Goal: Task Accomplishment & Management: Manage account settings

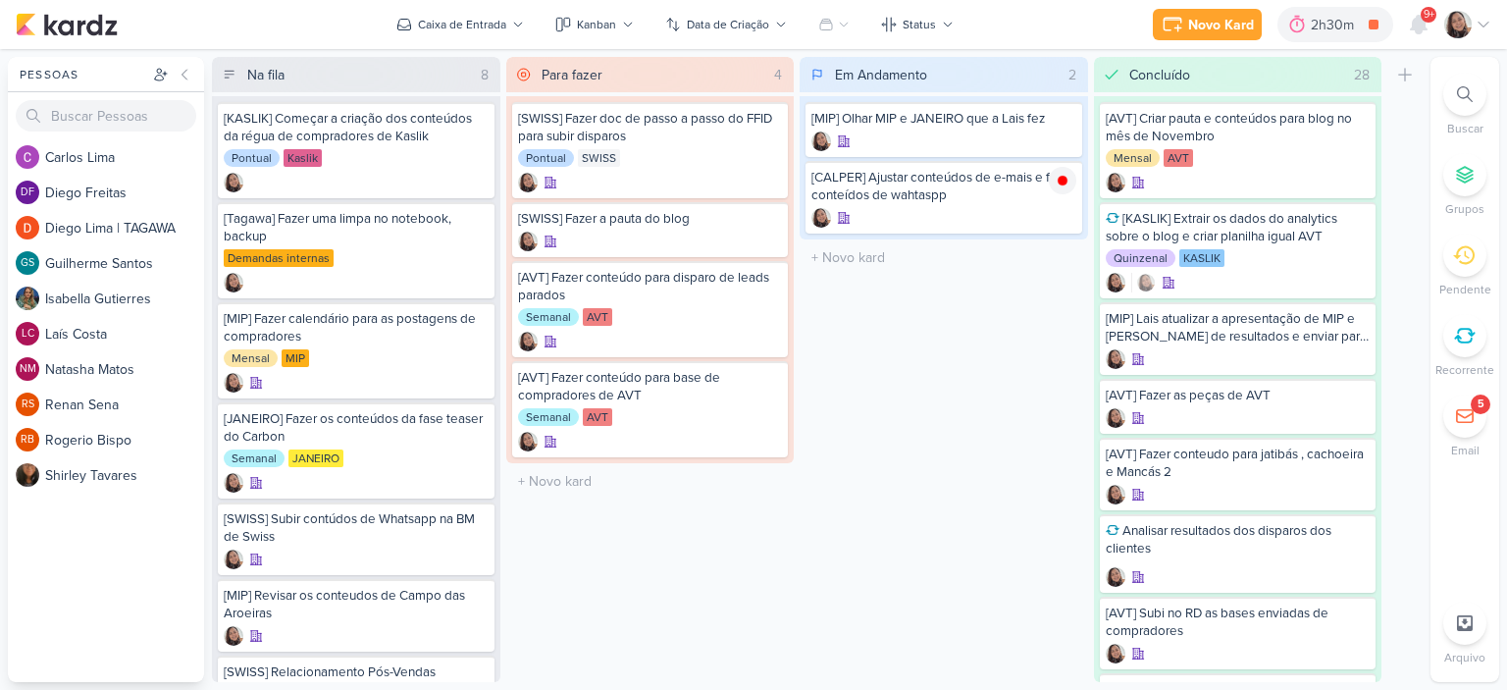
click at [821, 237] on div "[MIP] Olhar MIP e JANEIRO que a Lais fez [CALPER] Ajustar conteúdos de e-mais e…" at bounding box center [944, 167] width 289 height 143
click at [849, 258] on input "text" at bounding box center [944, 257] width 281 height 28
type input "]"
type input "[KASLIK] Disparo do dia 09/10 - Corretores"
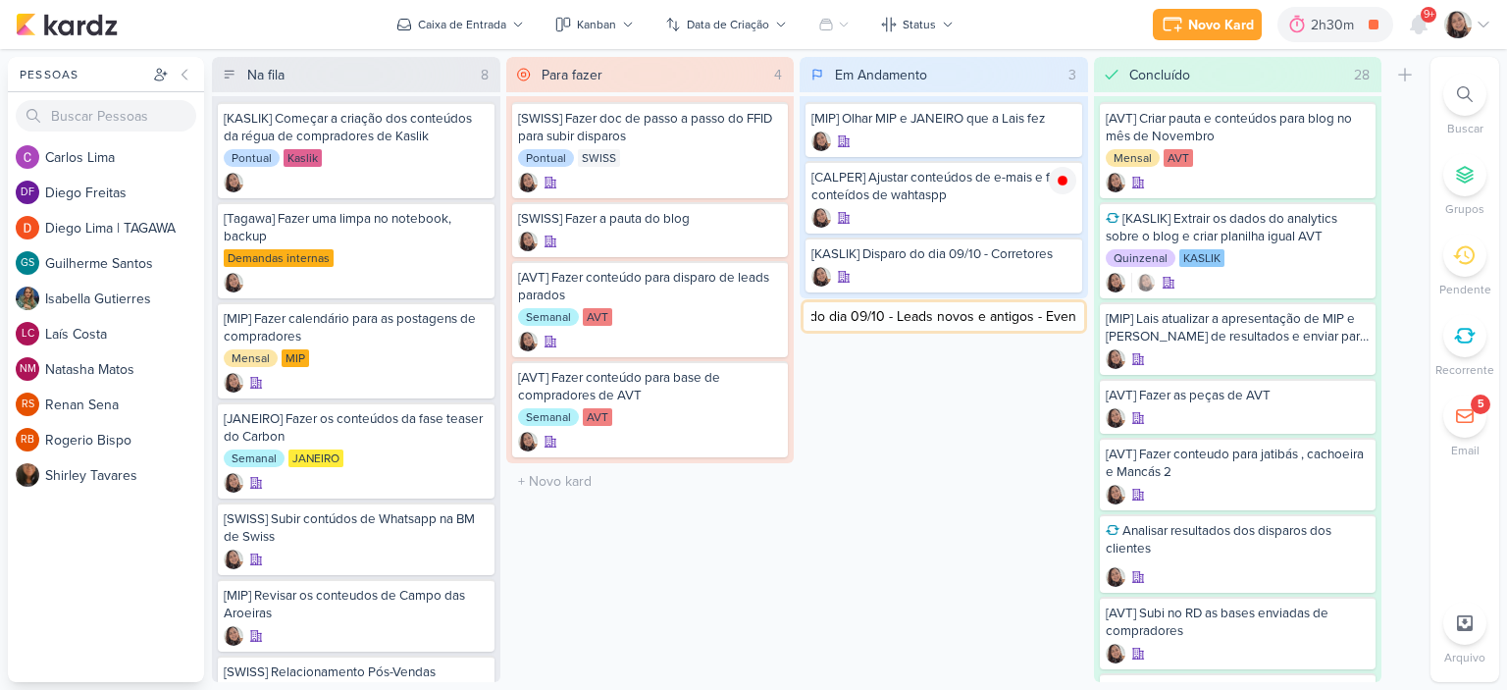
type input "[KASLIK] Disparo do dia 09/10 - Leads novos e antigos - Evento"
click at [951, 252] on div "[KASLIK] Disparo do dia 09/10 - Corretores" at bounding box center [944, 254] width 265 height 18
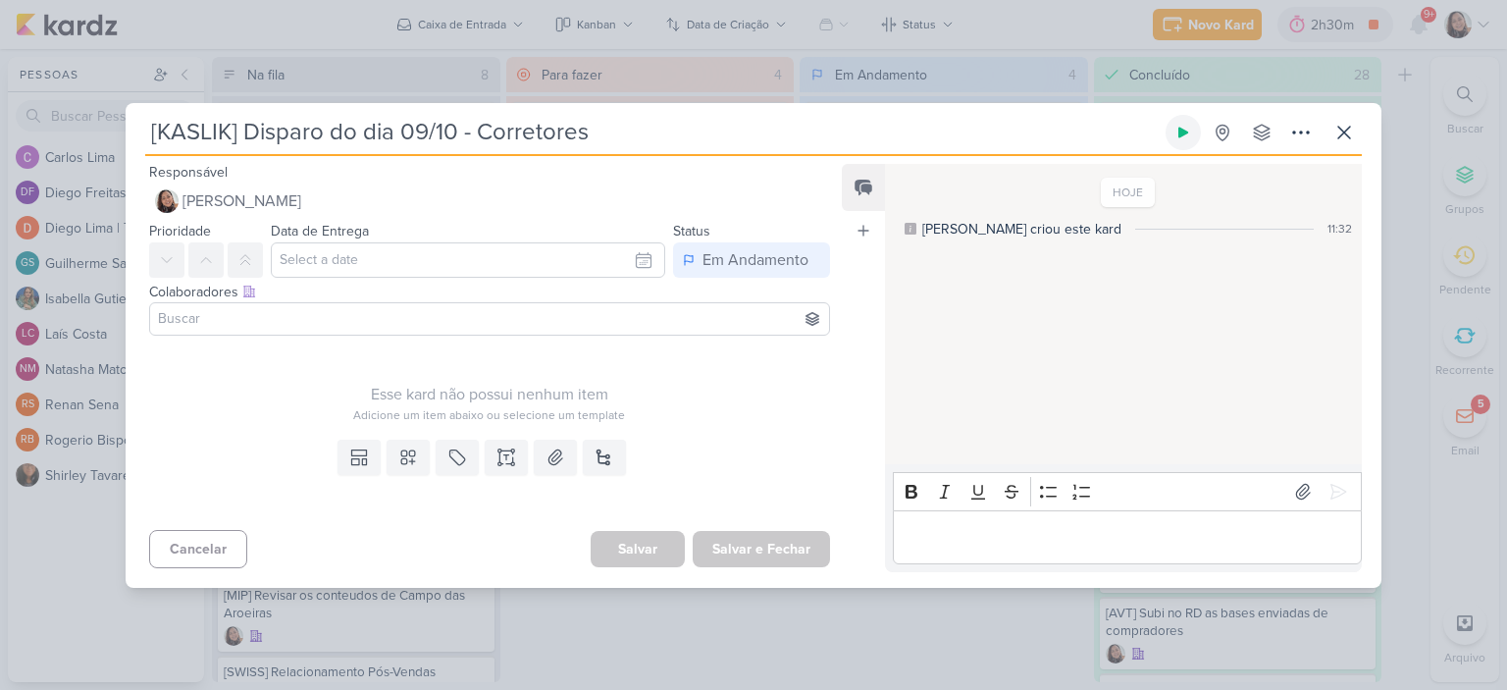
click at [1190, 126] on icon at bounding box center [1184, 133] width 16 height 16
click at [430, 127] on input "[KASLIK] Disparo do dia 09/10 - Corretores" at bounding box center [653, 132] width 1017 height 35
type input "[KASLIK] Disparo do dia 10/10 - Corretores"
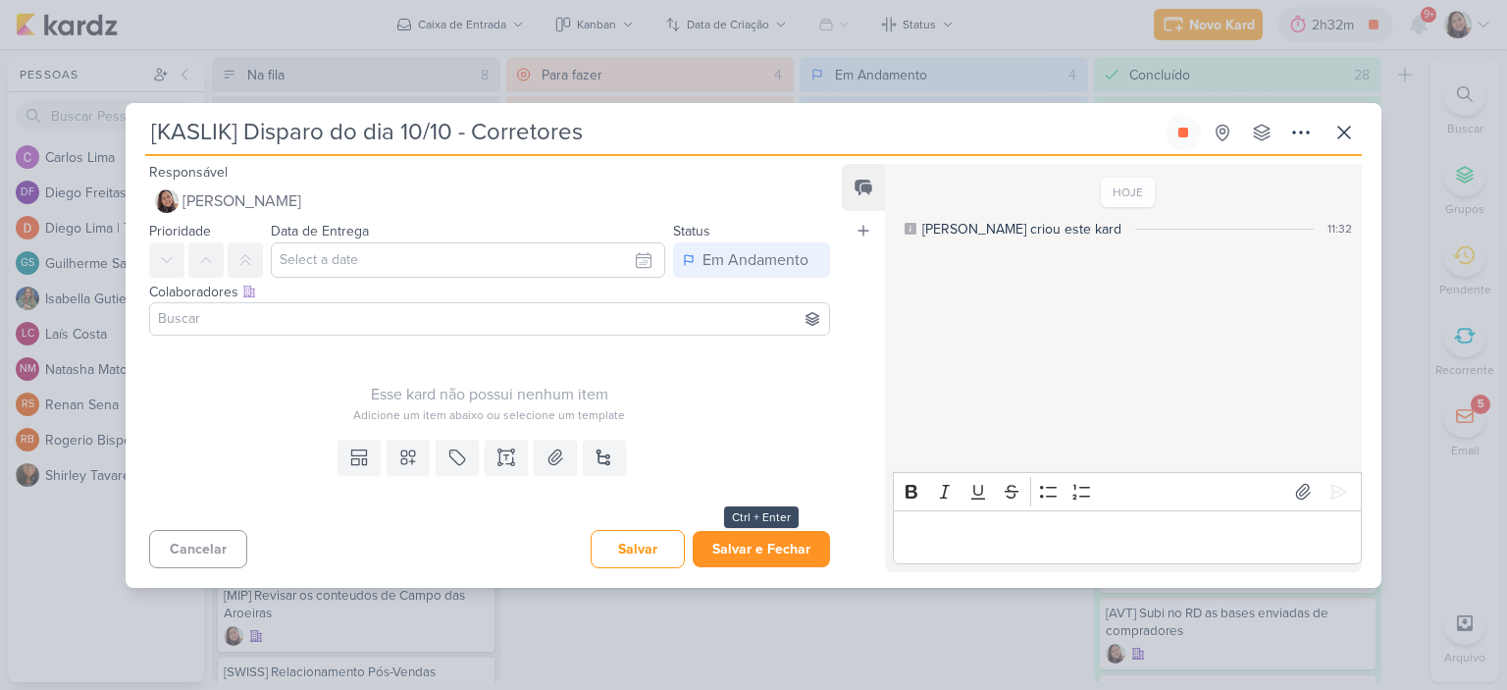
type input "[KASLIK] Disparo do dia 10/10 - Corretores"
click at [719, 549] on button "Salvar e Fechar" at bounding box center [761, 549] width 137 height 36
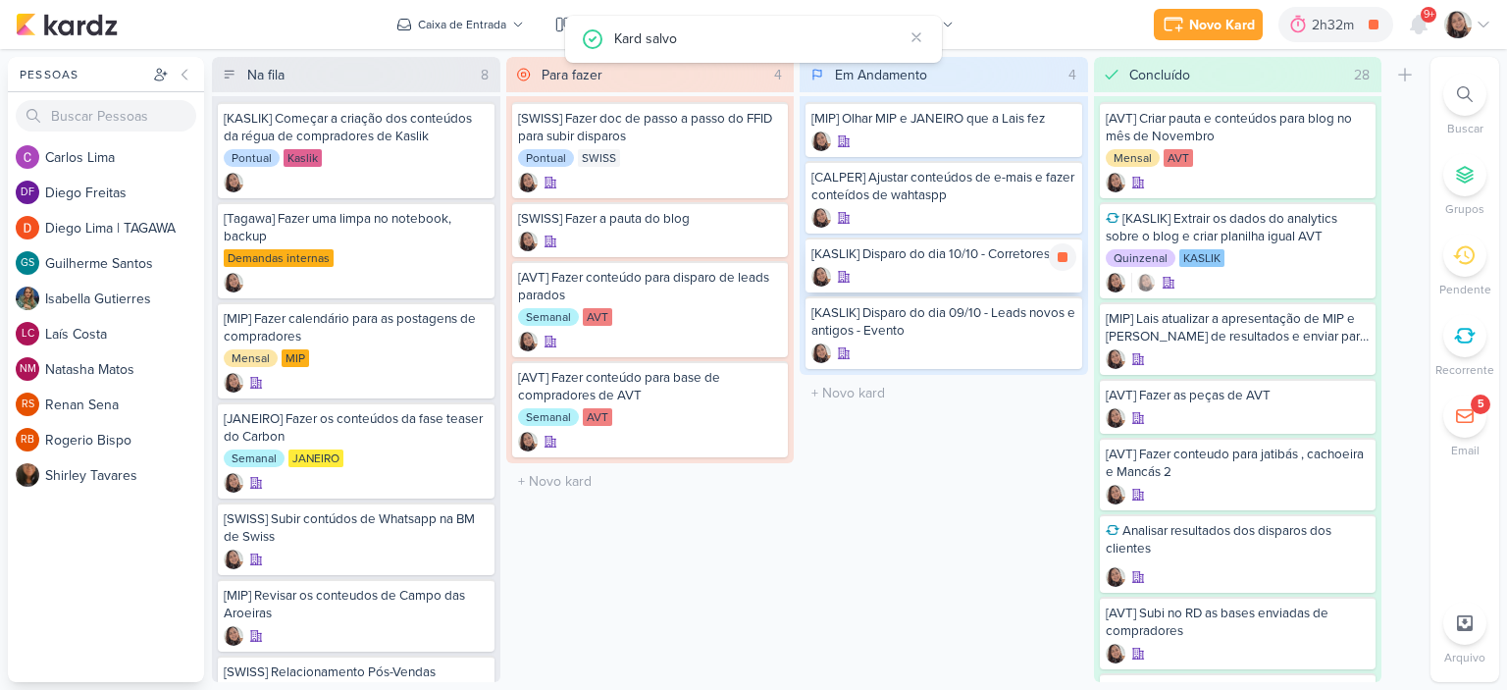
click at [901, 277] on div at bounding box center [944, 277] width 265 height 20
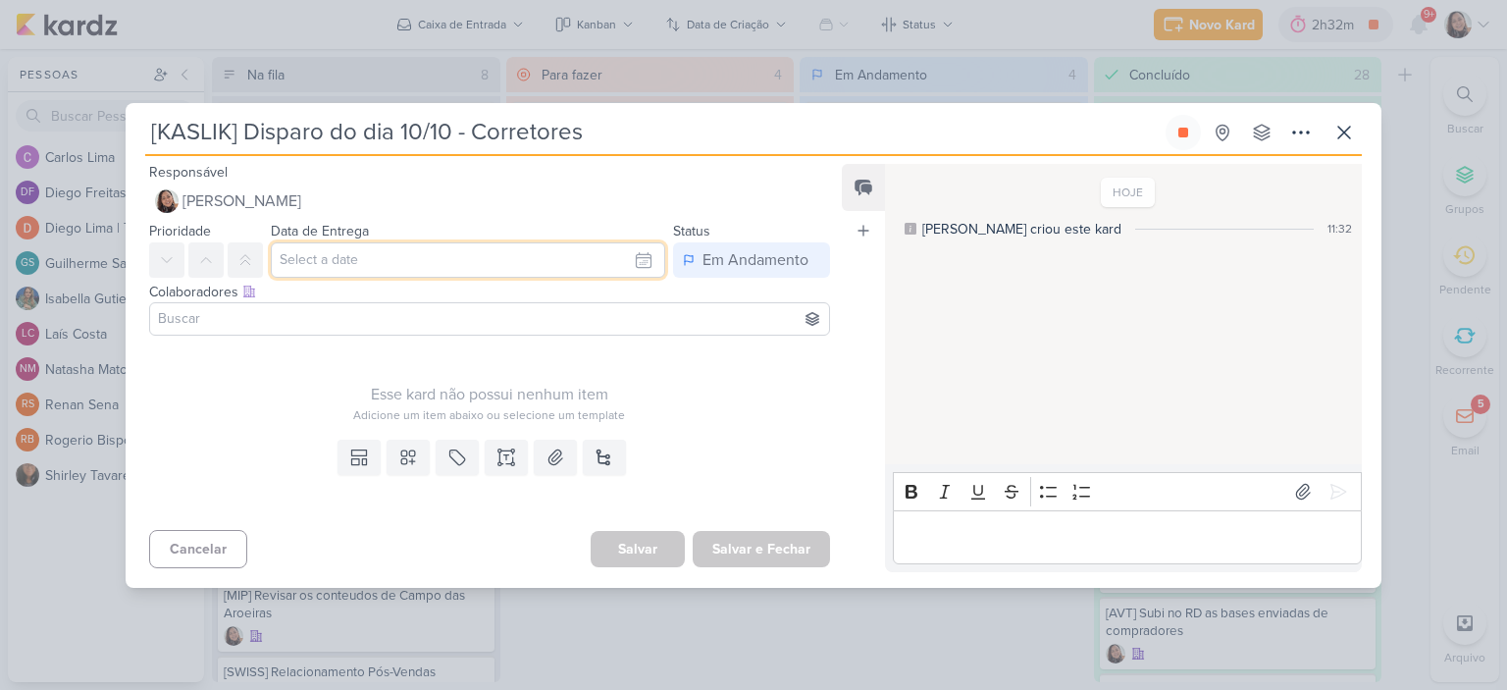
click at [626, 264] on input "text" at bounding box center [468, 259] width 394 height 35
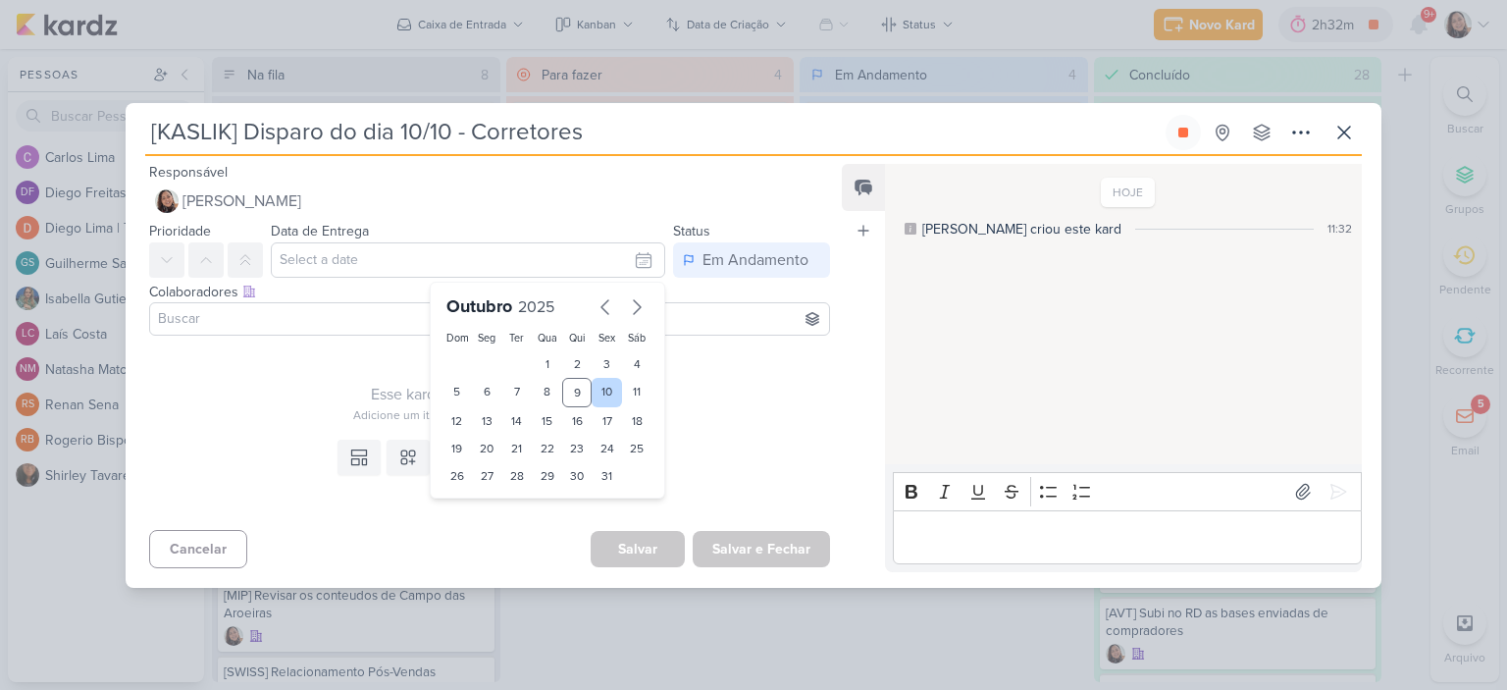
click at [598, 390] on div "10" at bounding box center [607, 392] width 30 height 29
type input "10 de outubro de 2025 às 23:59"
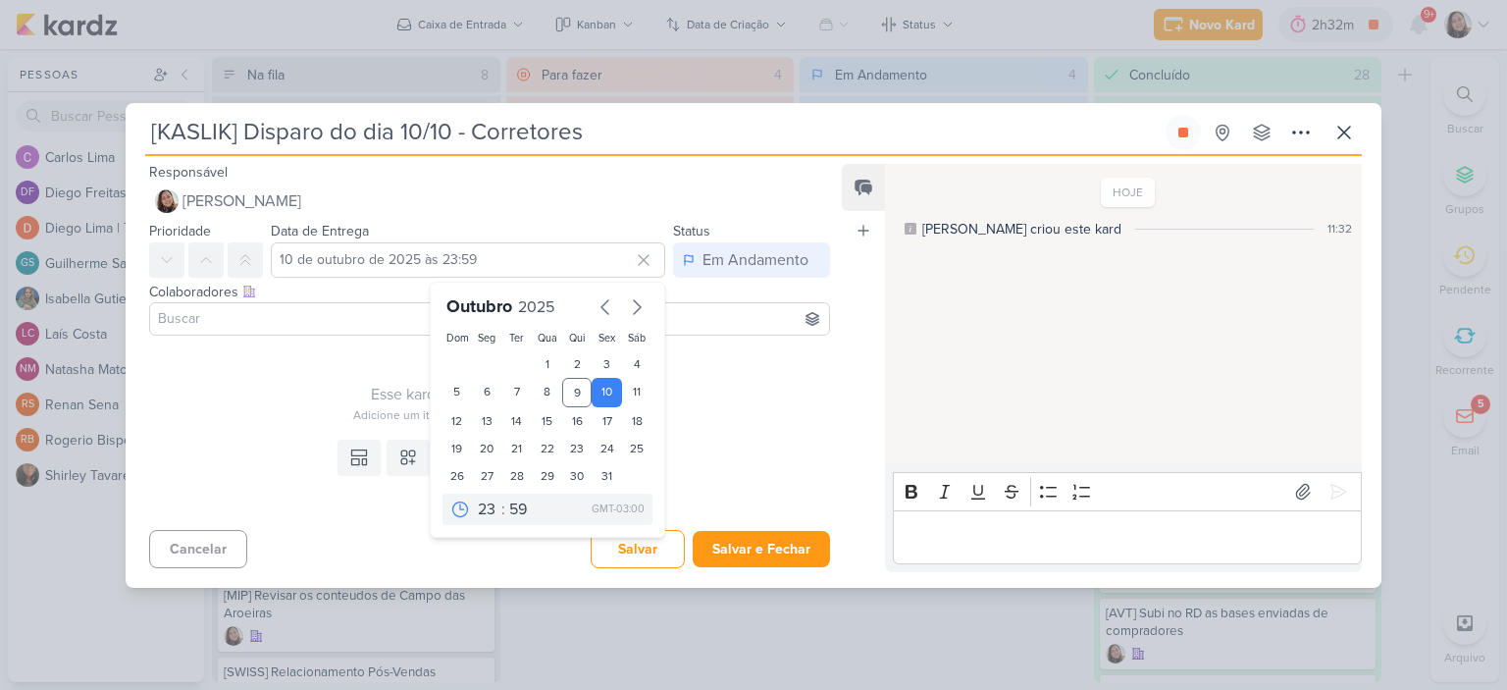
click at [749, 386] on div "Esse kard não possui nenhum item" at bounding box center [489, 395] width 681 height 24
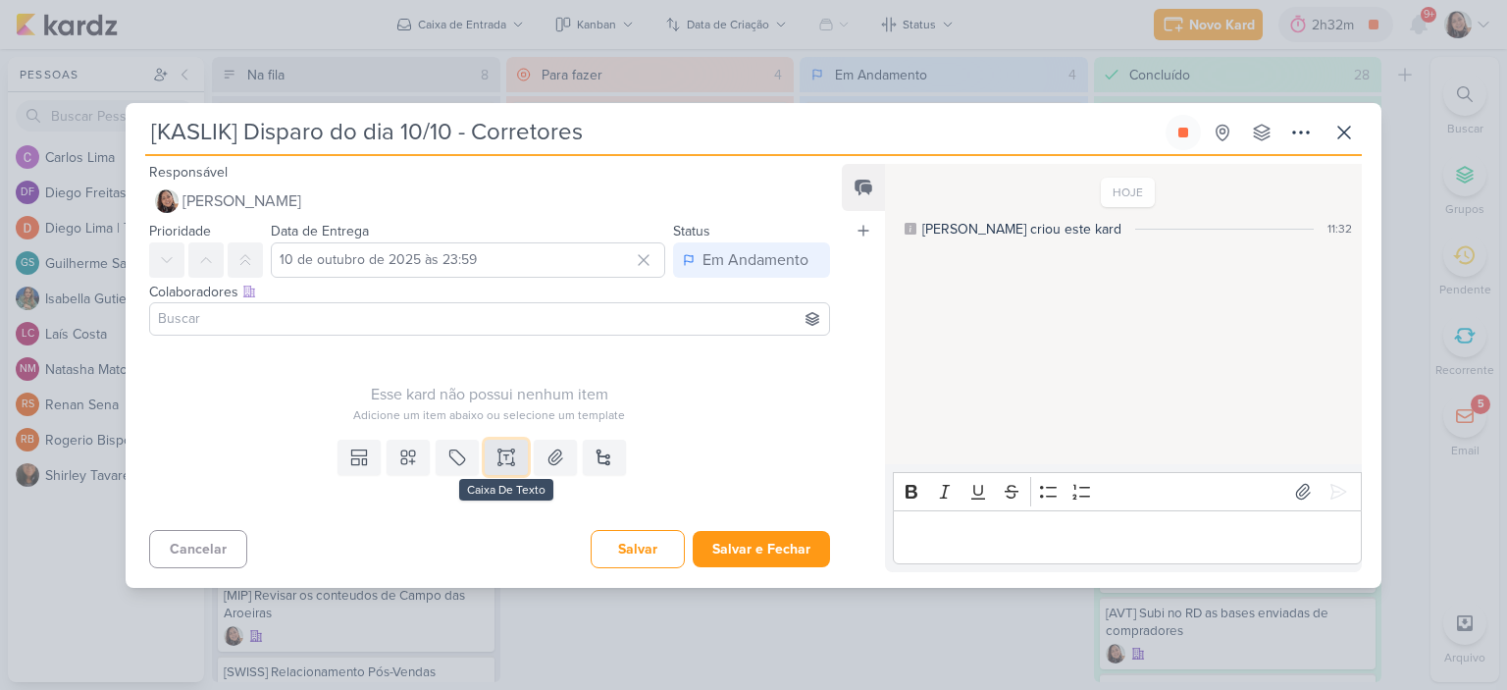
click at [499, 449] on icon at bounding box center [507, 457] width 20 height 20
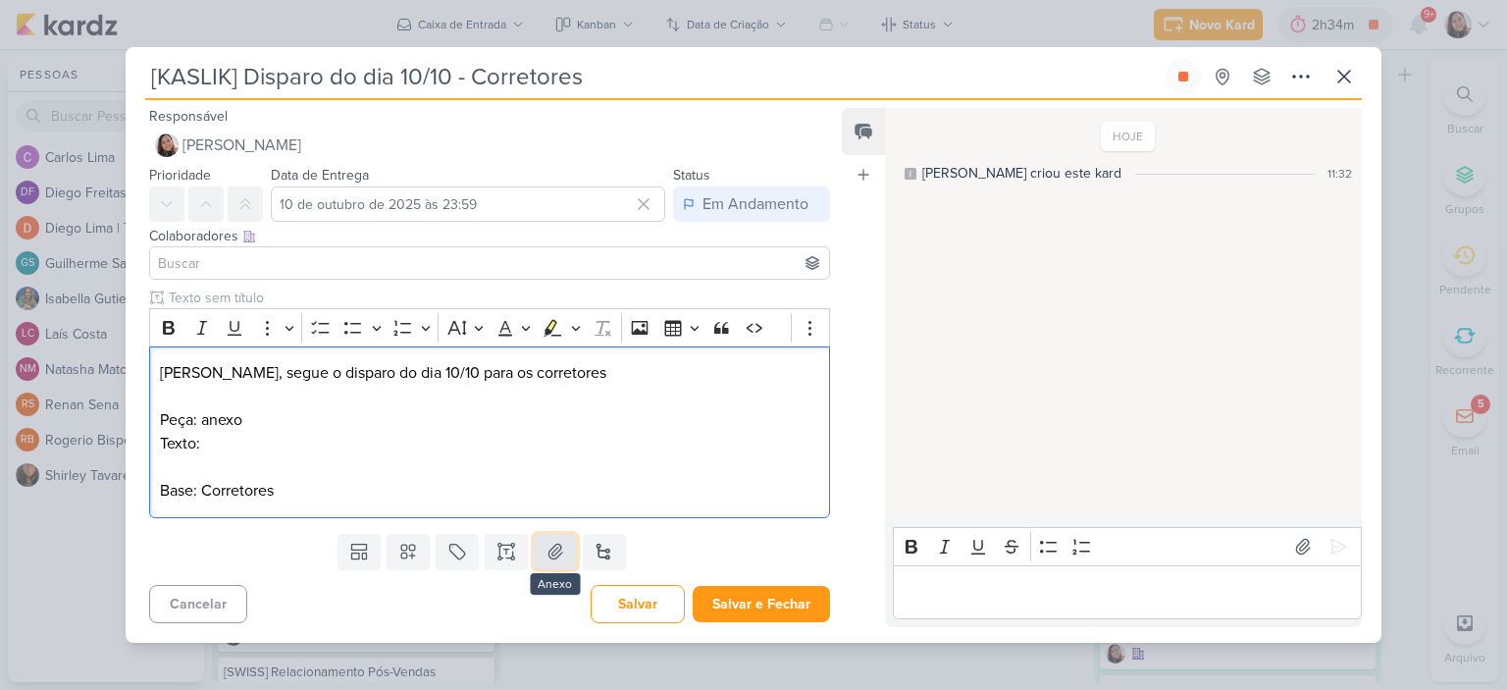
click at [558, 551] on icon at bounding box center [556, 552] width 20 height 20
click at [324, 489] on p "Texto: Base: Corretores" at bounding box center [489, 467] width 659 height 71
click at [550, 562] on button at bounding box center [555, 551] width 43 height 35
click at [318, 444] on p "Texto: Base: Corretores" at bounding box center [489, 467] width 659 height 71
click at [473, 444] on p "Texto: Base: Corretores" at bounding box center [489, 467] width 659 height 71
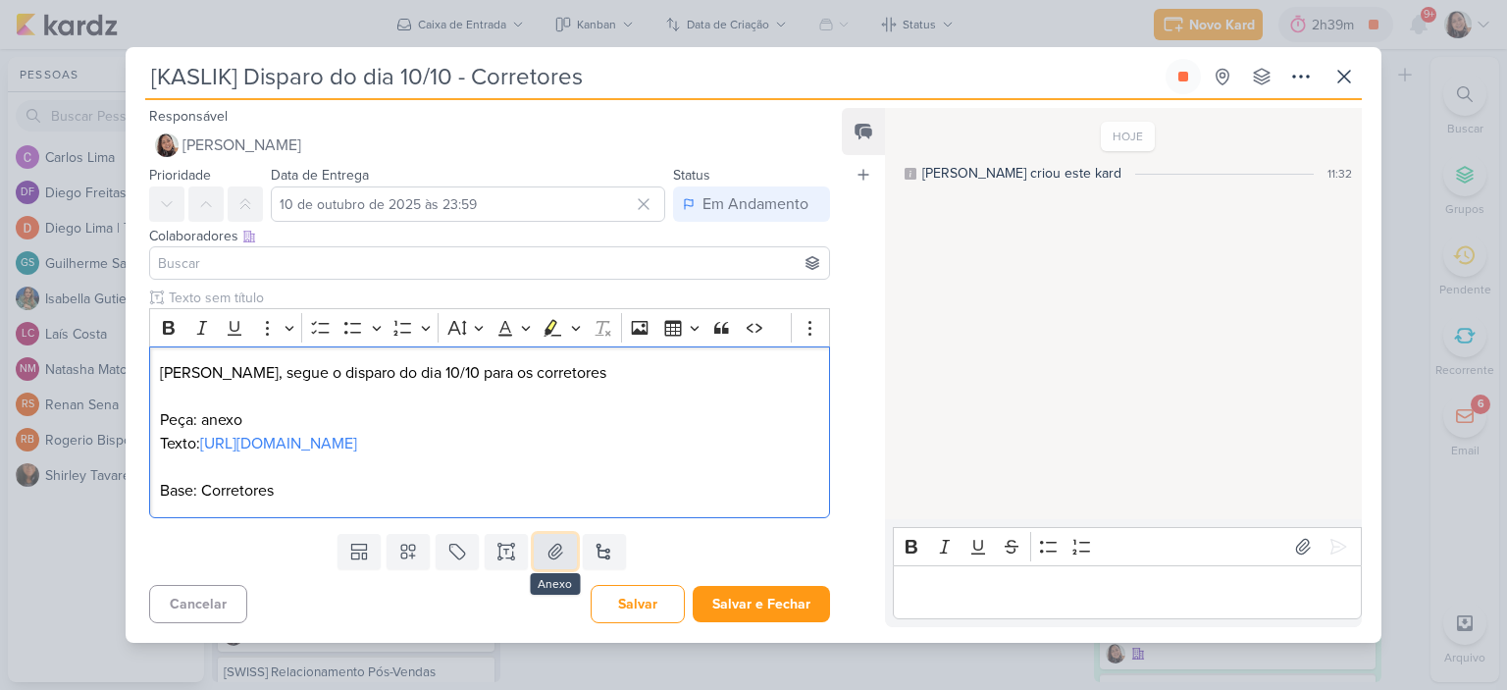
click at [559, 561] on icon at bounding box center [556, 552] width 20 height 20
click at [483, 251] on input at bounding box center [489, 263] width 671 height 24
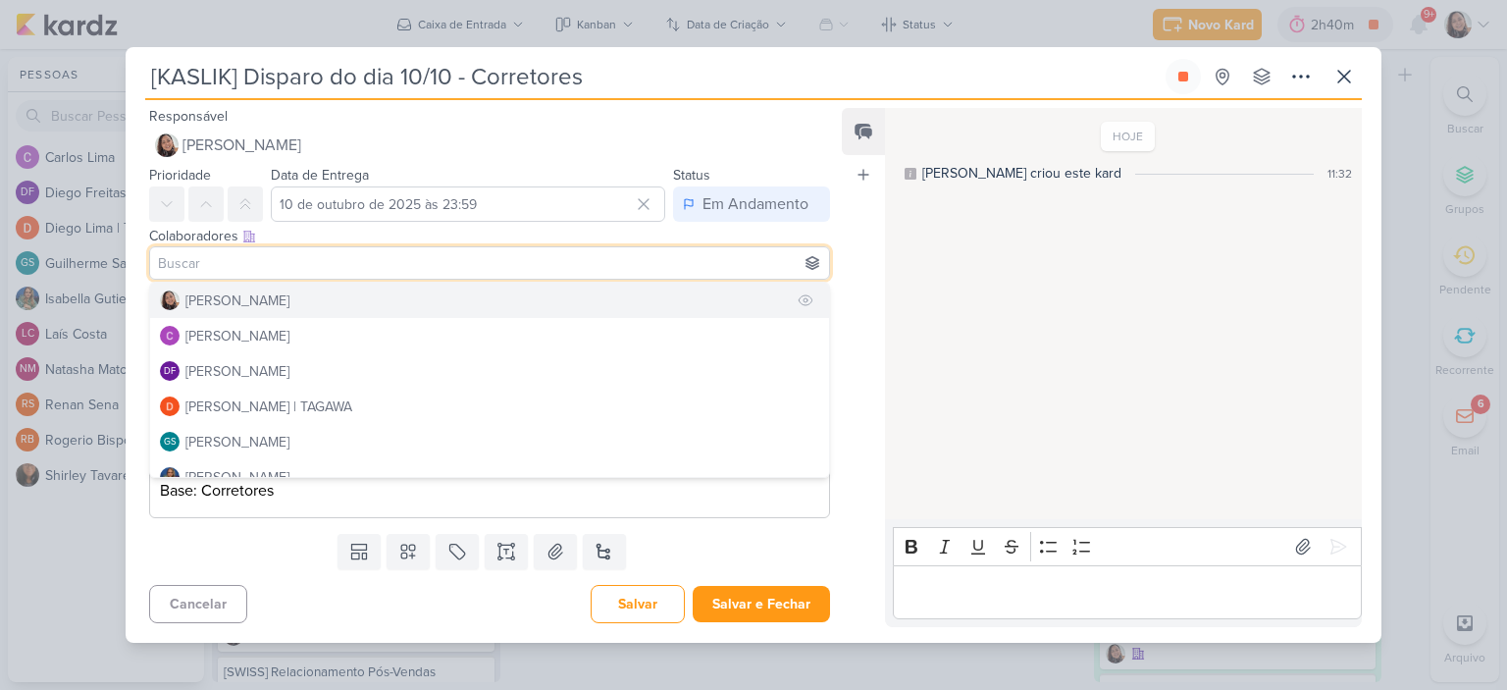
click at [243, 292] on div "[PERSON_NAME]" at bounding box center [237, 300] width 104 height 21
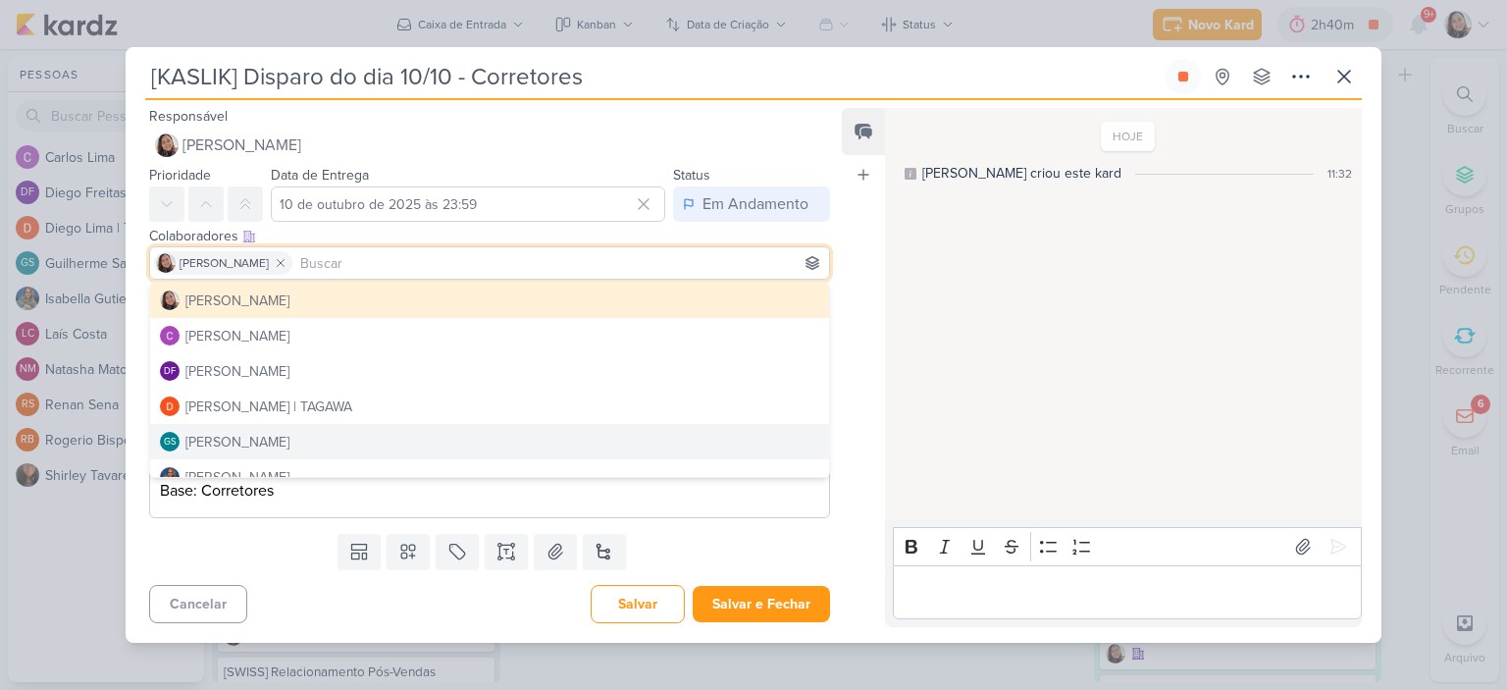
click at [902, 369] on div "HOJE [PERSON_NAME] criou este kard 11:32" at bounding box center [1122, 314] width 475 height 409
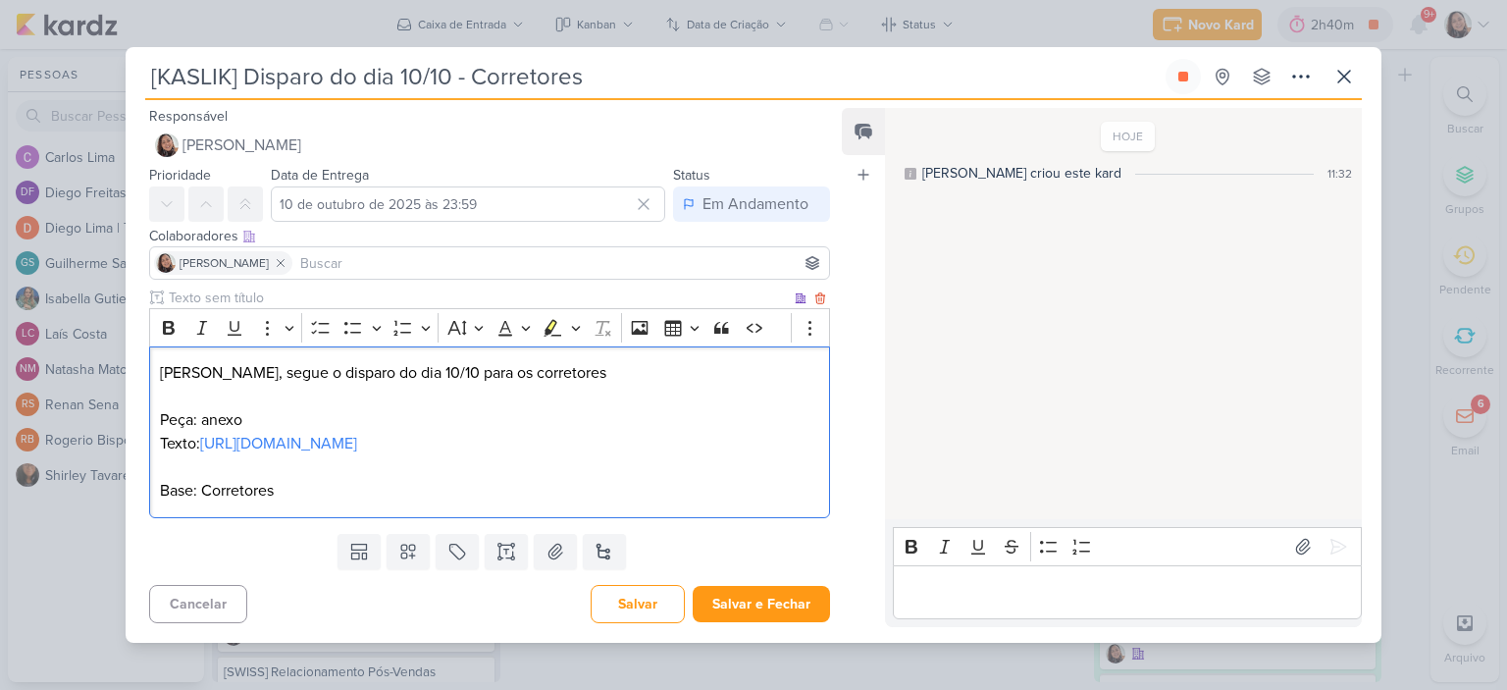
click at [338, 493] on p "⁠⁠⁠⁠⁠⁠⁠ Base: Corretores" at bounding box center [489, 478] width 659 height 47
click at [565, 551] on button at bounding box center [555, 551] width 43 height 35
click at [381, 518] on div "[PERSON_NAME], segue o disparo do dia 10/10 para os corretores Peça: anexo Text…" at bounding box center [489, 432] width 681 height 172
click at [760, 606] on button "Salvar e Fechar" at bounding box center [761, 604] width 137 height 36
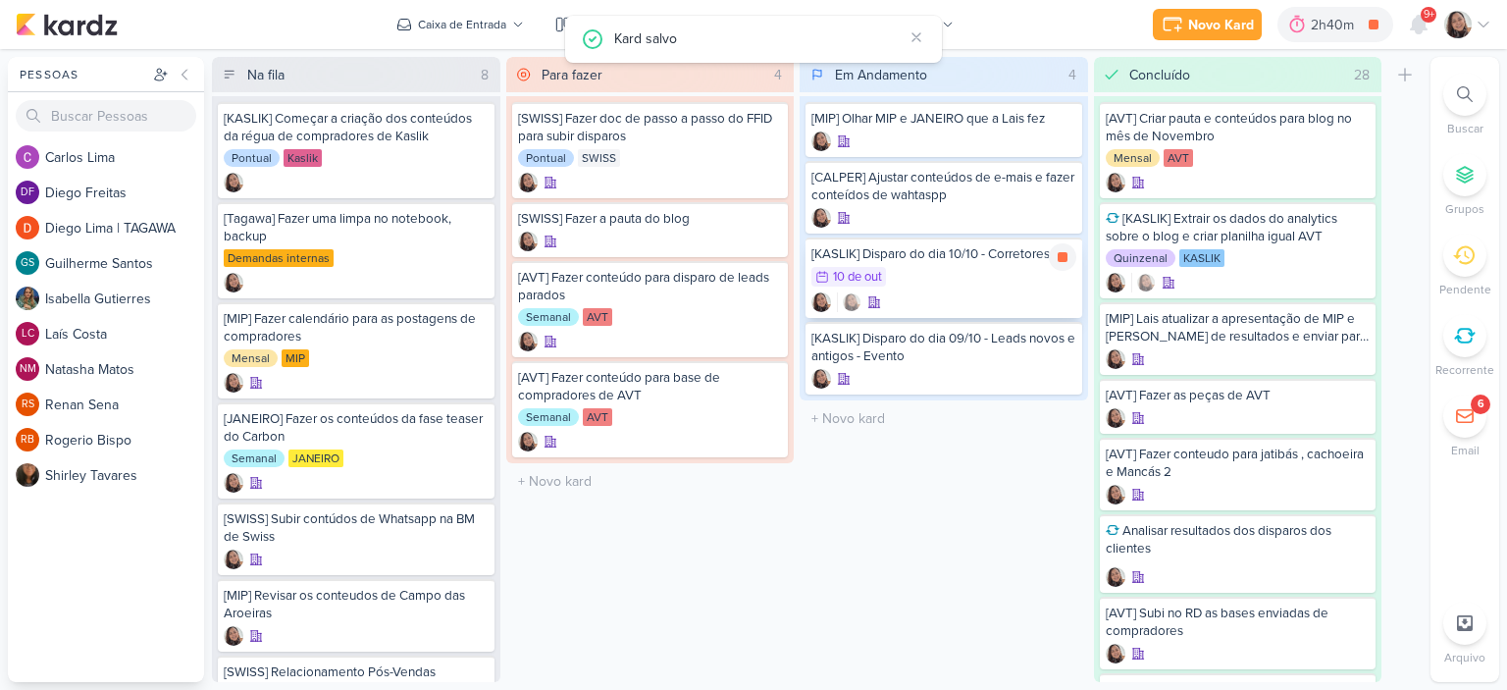
click at [920, 259] on div "[KASLIK] Disparo do dia 10/10 - Corretores" at bounding box center [944, 254] width 265 height 18
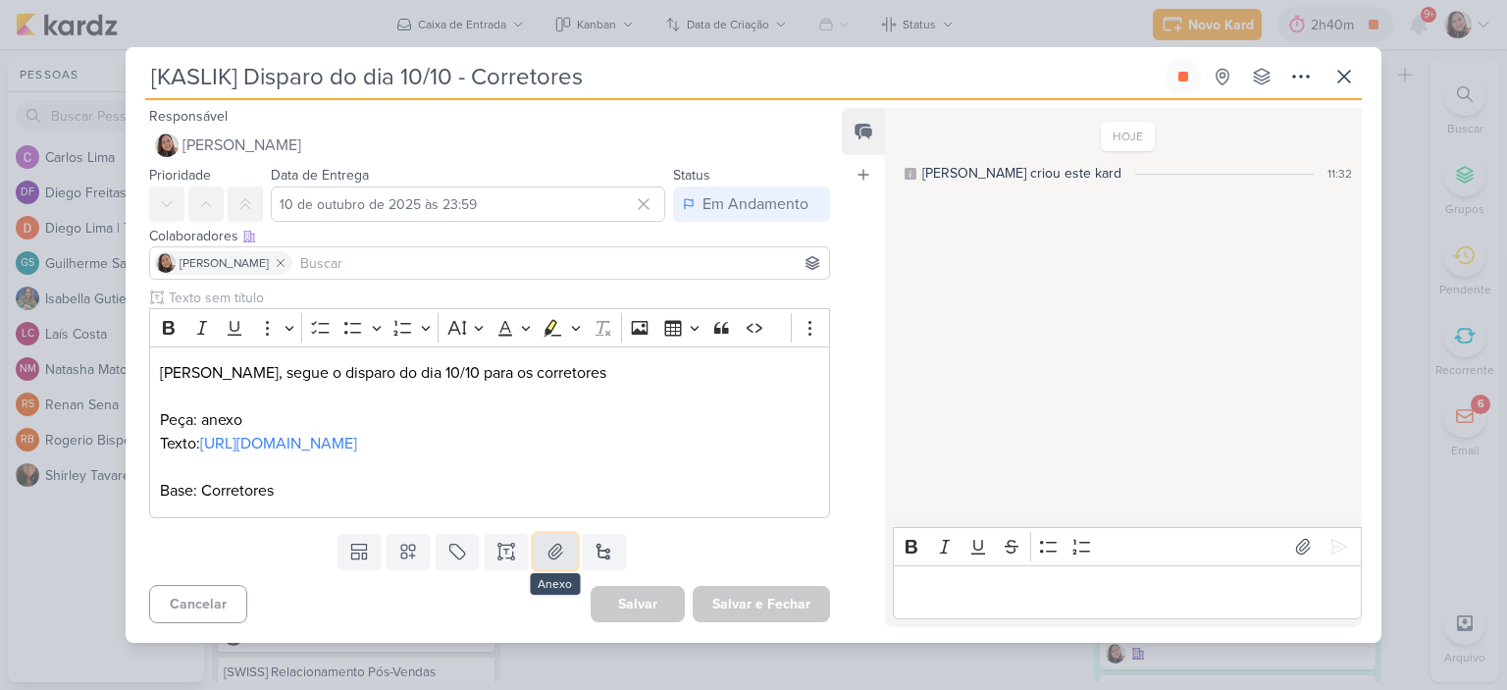
click at [558, 560] on icon at bounding box center [556, 552] width 20 height 20
click at [301, 408] on p "Peça: anexo" at bounding box center [489, 420] width 659 height 24
click at [289, 502] on p "Base: Corretores" at bounding box center [489, 478] width 659 height 47
click at [290, 408] on p "Peça: anexo" at bounding box center [489, 420] width 659 height 24
click at [321, 443] on p "Texto: [URL][DOMAIN_NAME]" at bounding box center [489, 444] width 659 height 24
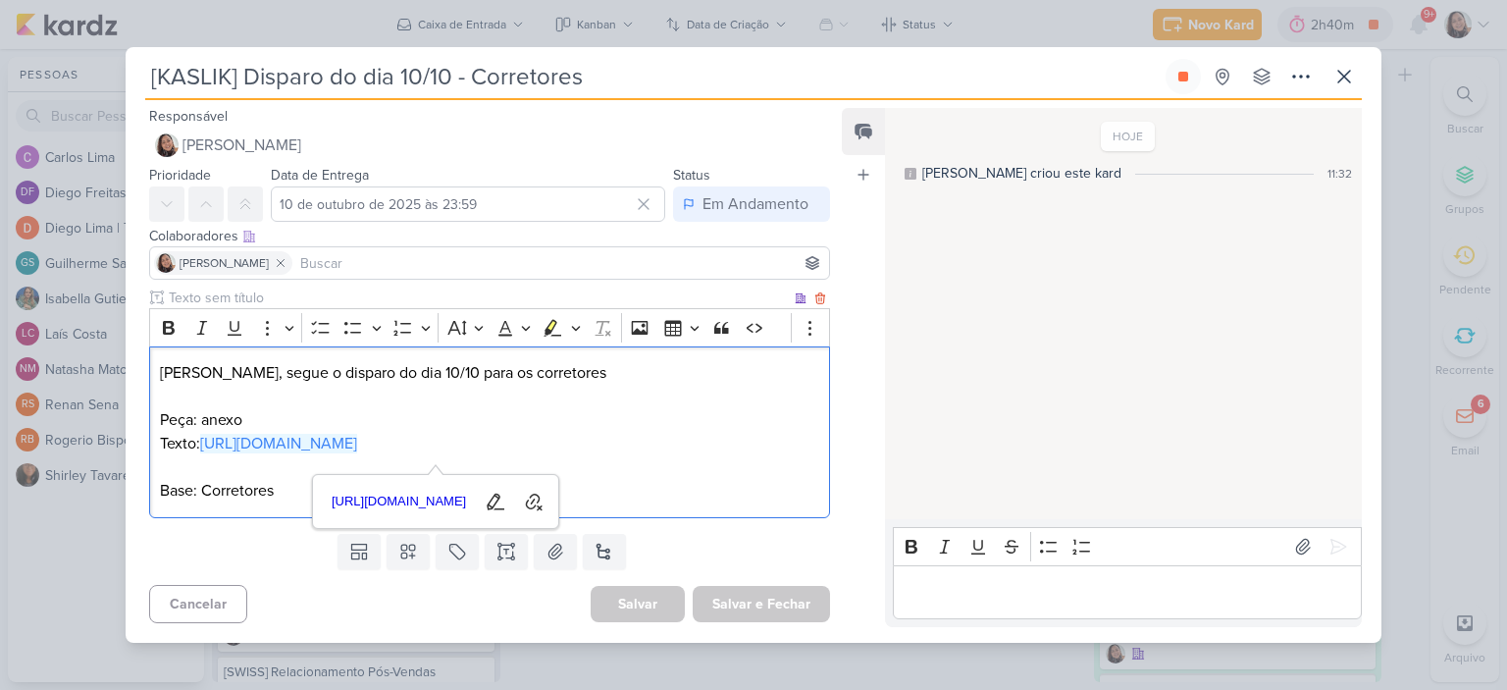
click at [298, 408] on p "Peça: anexo" at bounding box center [489, 420] width 659 height 24
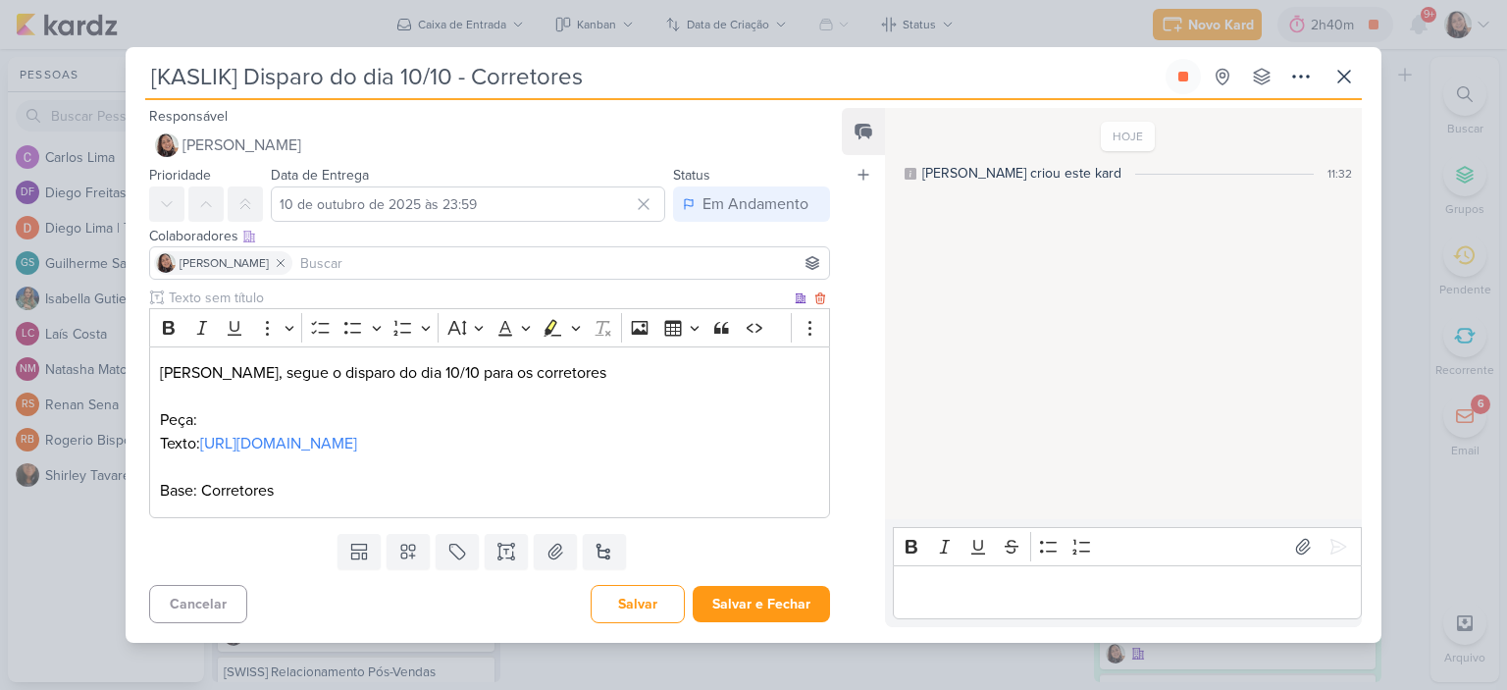
click at [379, 408] on p "Peça:" at bounding box center [489, 420] width 659 height 24
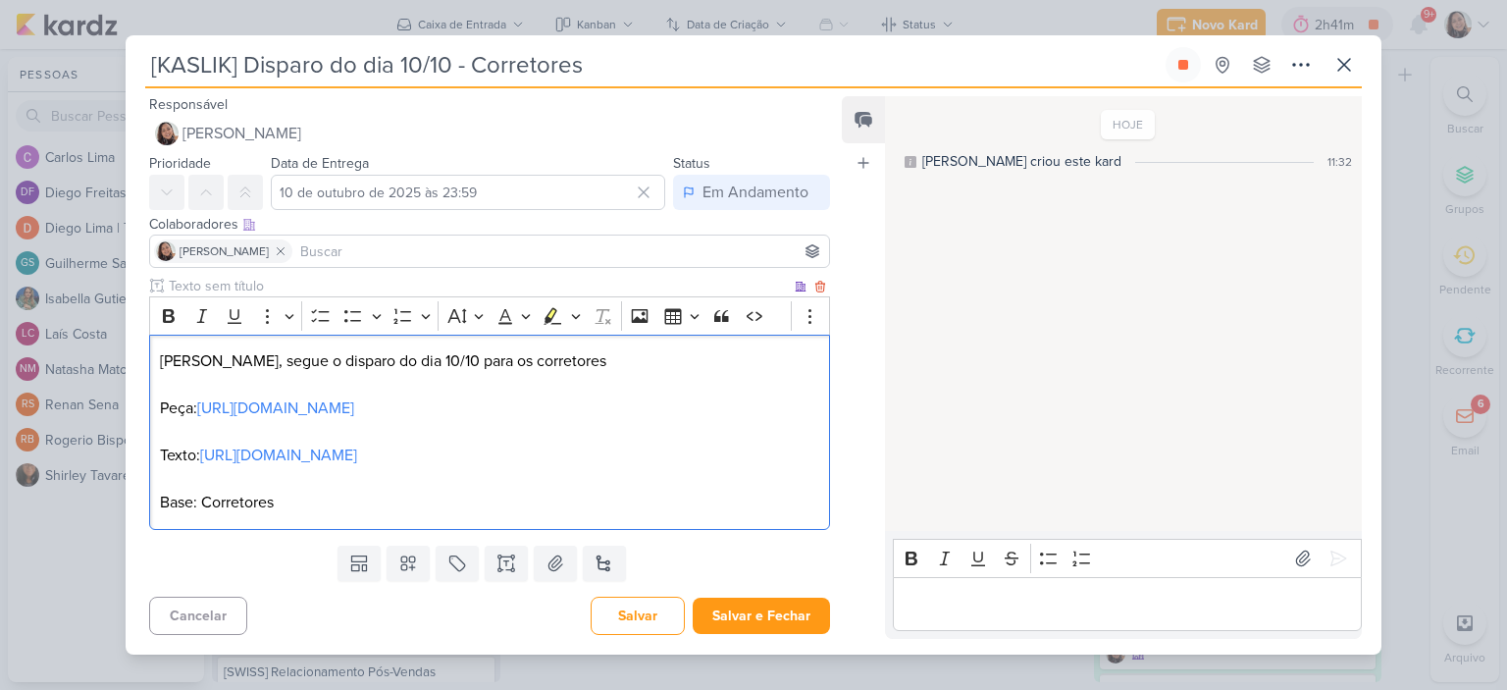
click at [359, 498] on p "Base: Corretores" at bounding box center [489, 490] width 659 height 47
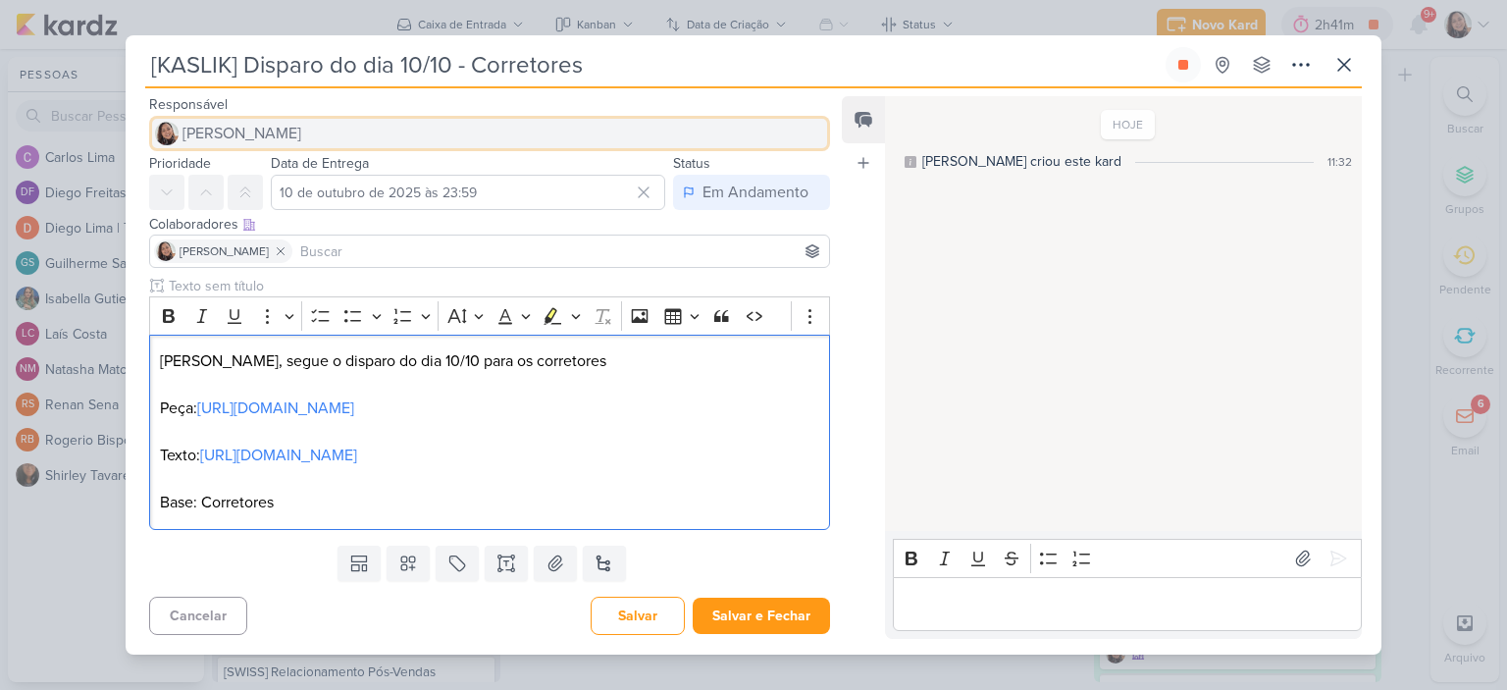
click at [228, 122] on span "[PERSON_NAME]" at bounding box center [242, 134] width 119 height 24
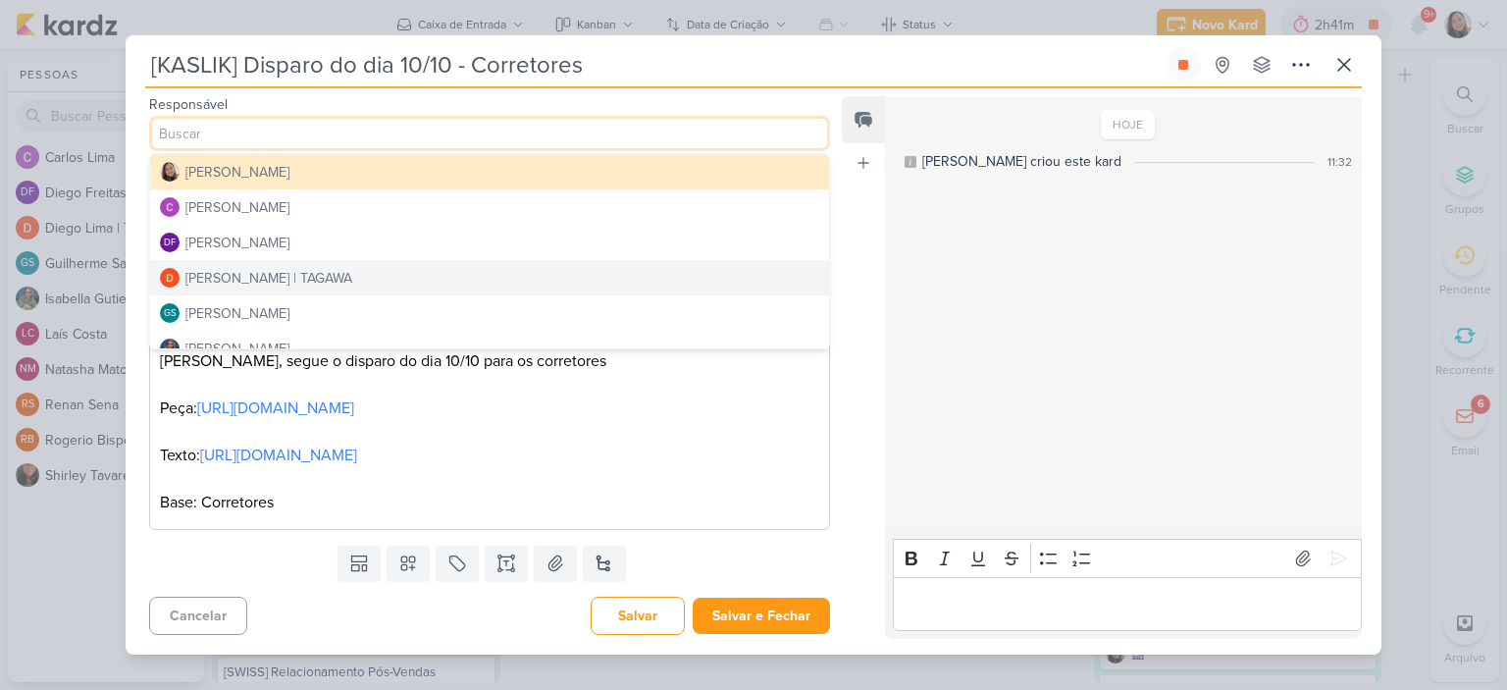
click at [247, 268] on div "[PERSON_NAME] | TAGAWA" at bounding box center [268, 278] width 167 height 21
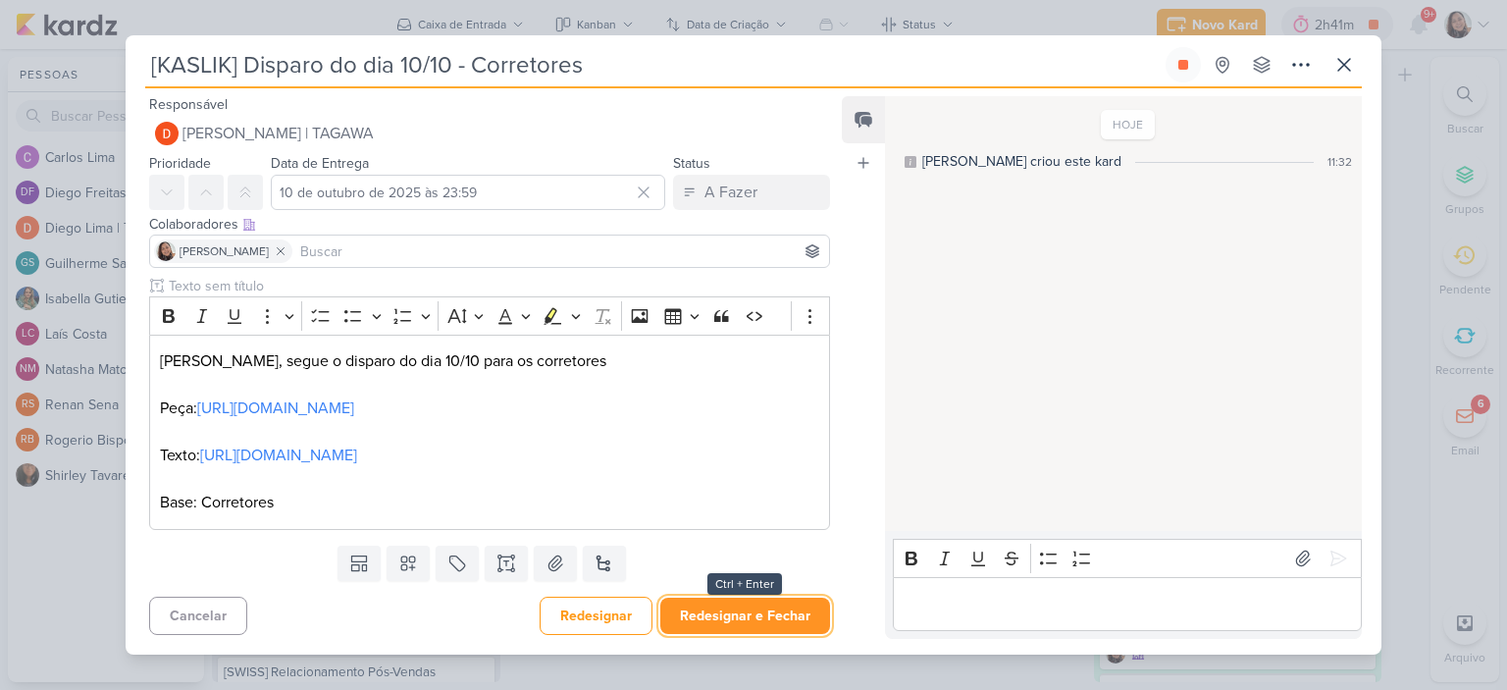
click at [754, 634] on button "Redesignar e Fechar" at bounding box center [745, 616] width 170 height 36
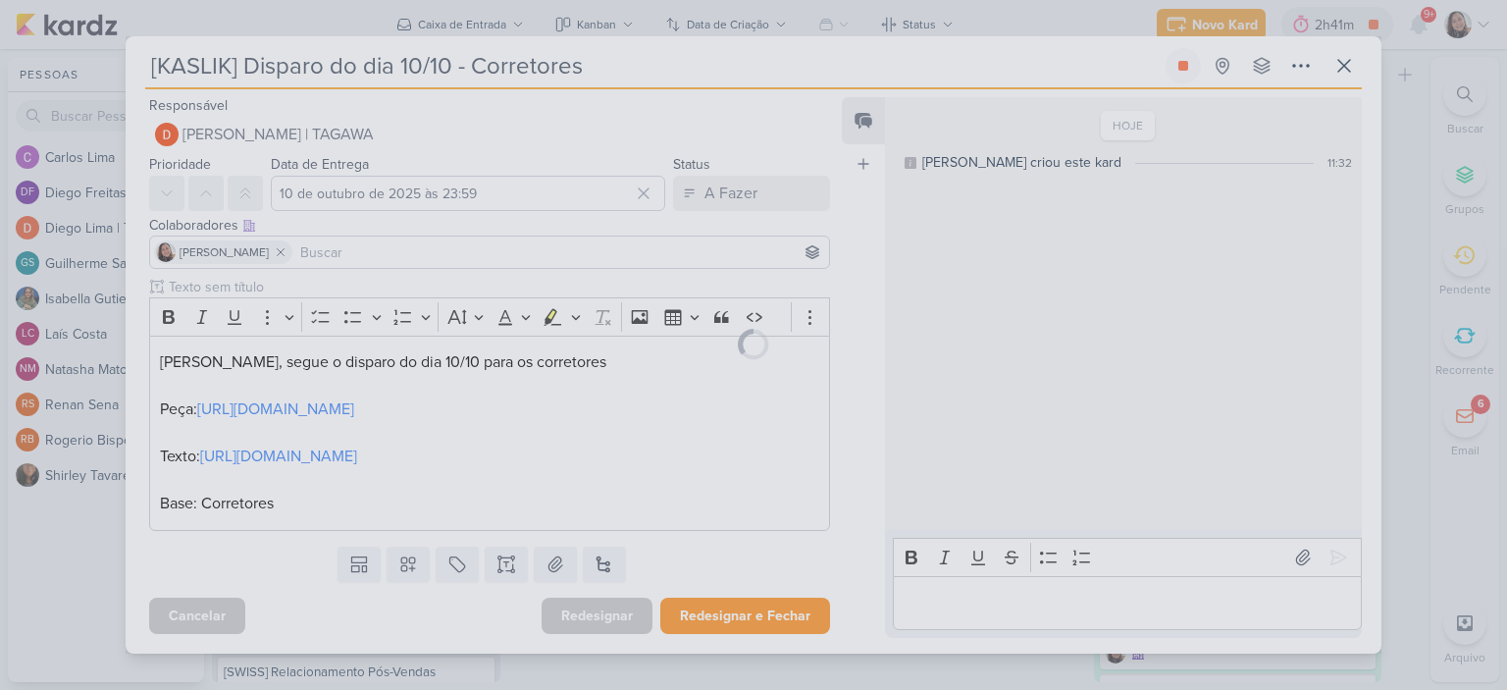
scroll to position [8, 0]
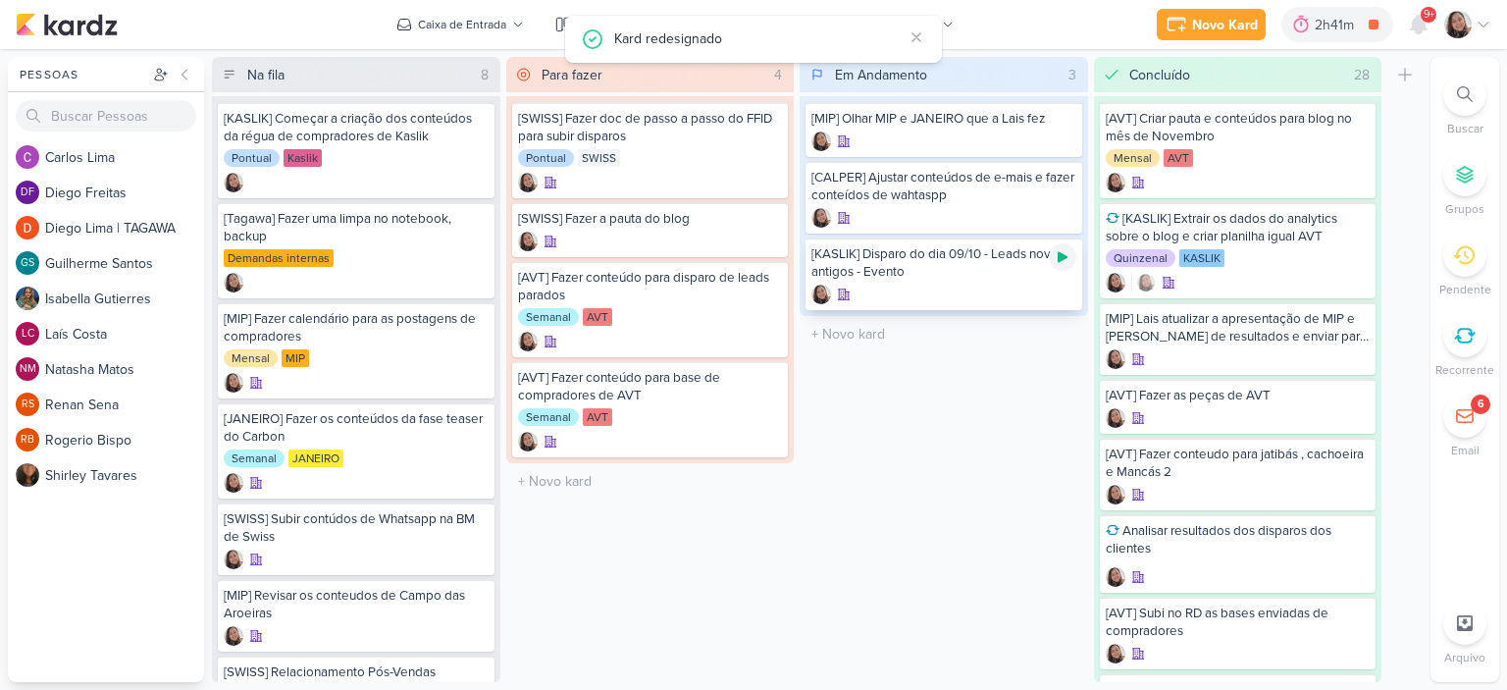
click at [1060, 258] on icon at bounding box center [1063, 257] width 10 height 11
click at [919, 269] on div "[KASLIK] Disparo do dia 09/10 - Leads novos e antigos - Evento" at bounding box center [944, 262] width 265 height 35
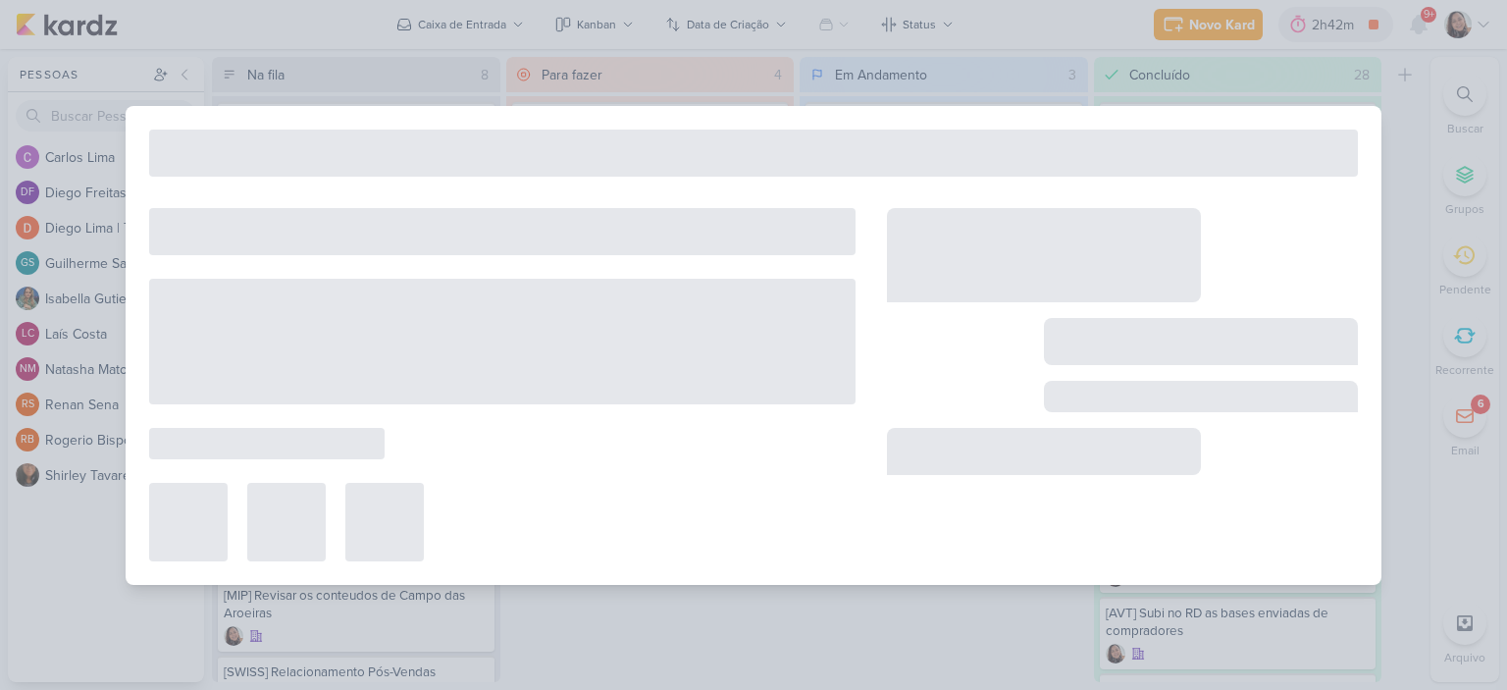
type input "[KASLIK] Disparo do dia 09/10 - Leads novos e antigos - Evento"
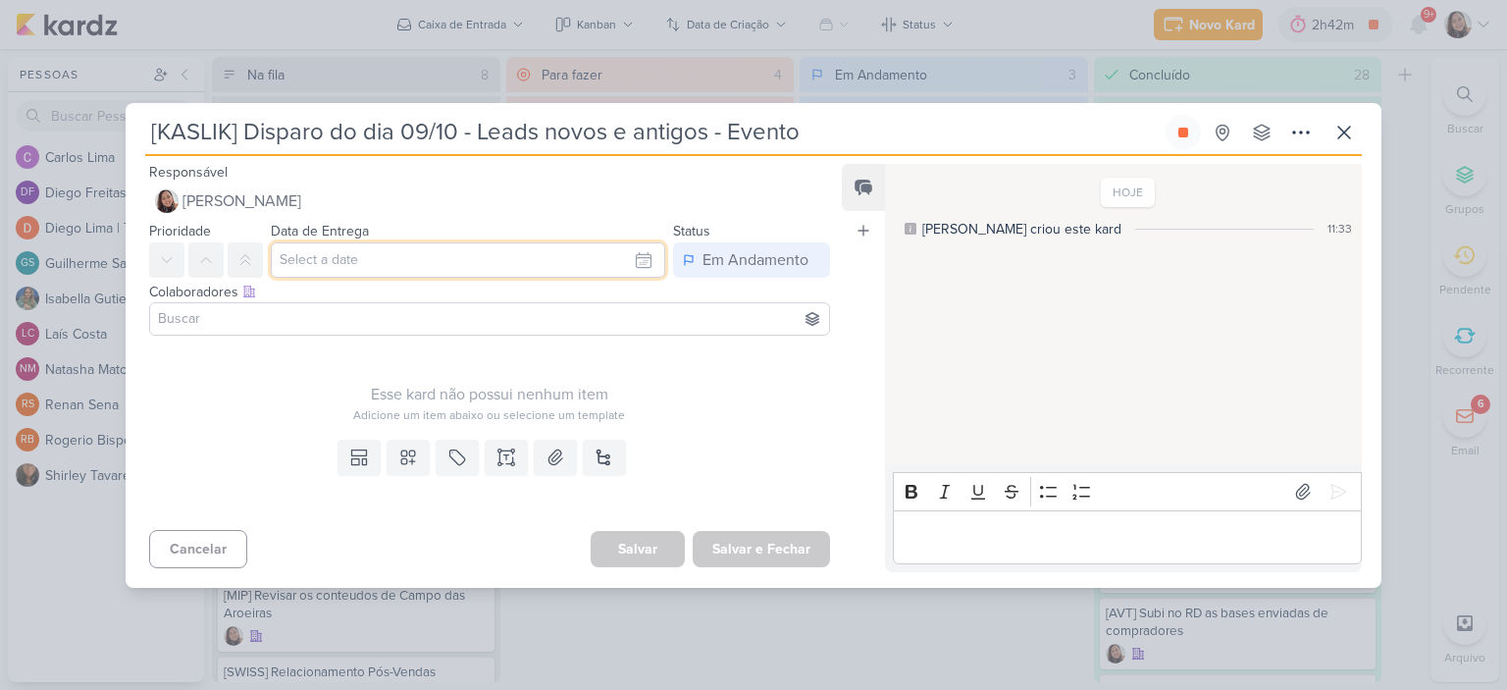
click at [635, 247] on input "text" at bounding box center [468, 259] width 394 height 35
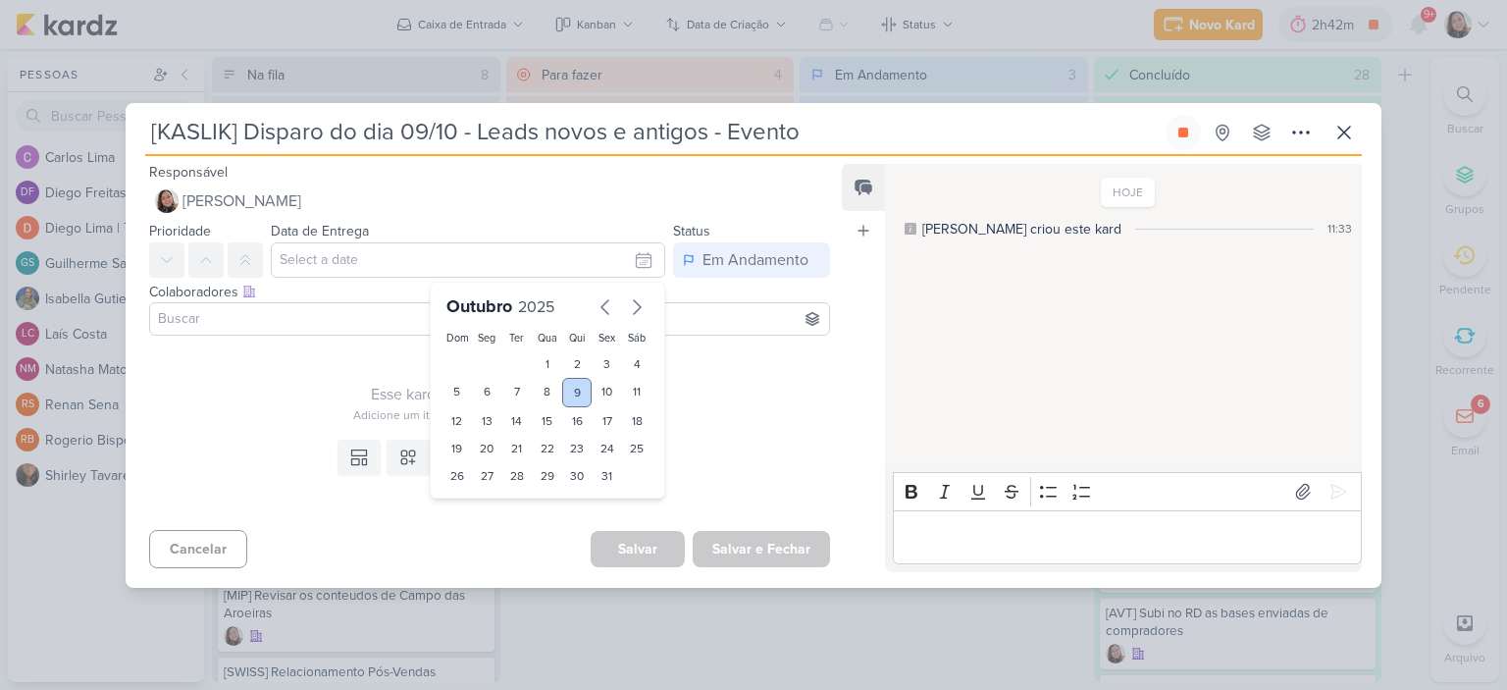
click at [573, 392] on div "9" at bounding box center [577, 392] width 30 height 29
type input "[DATE] 23:59"
click at [781, 356] on div "Esse kard não possui nenhum item Adicione um item abaixo ou selecione um templa…" at bounding box center [489, 383] width 681 height 80
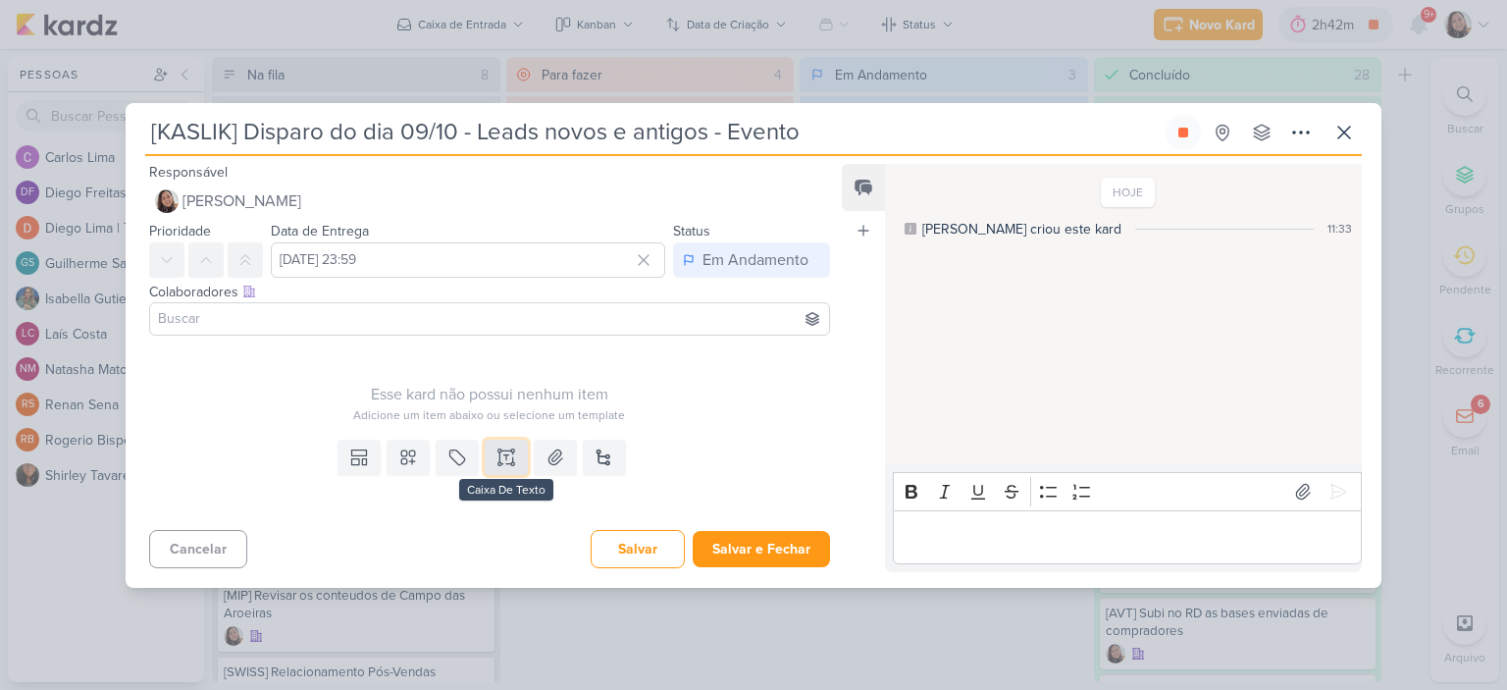
click at [506, 454] on icon at bounding box center [506, 456] width 0 height 5
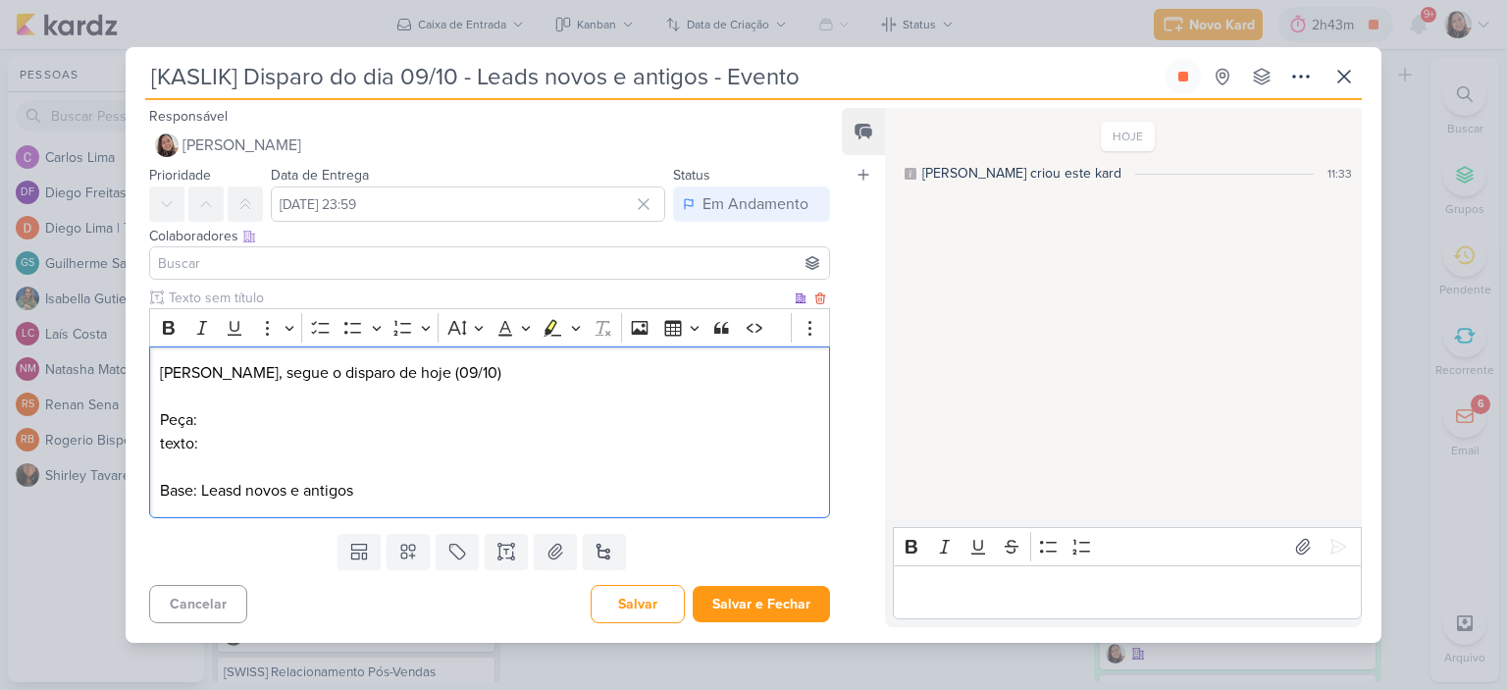
click at [231, 491] on p "Base: Leasd novos e antigos" at bounding box center [489, 491] width 659 height 24
click at [324, 423] on p "[PERSON_NAME], segue o disparo de hoje (09/10) Peça:" at bounding box center [489, 396] width 659 height 71
click at [324, 447] on p "texto:" at bounding box center [489, 444] width 659 height 24
click at [457, 413] on p "[PERSON_NAME], segue o disparo de hoje (09/10) Peça:" at bounding box center [489, 396] width 659 height 71
click at [518, 443] on p "texto:" at bounding box center [489, 444] width 659 height 24
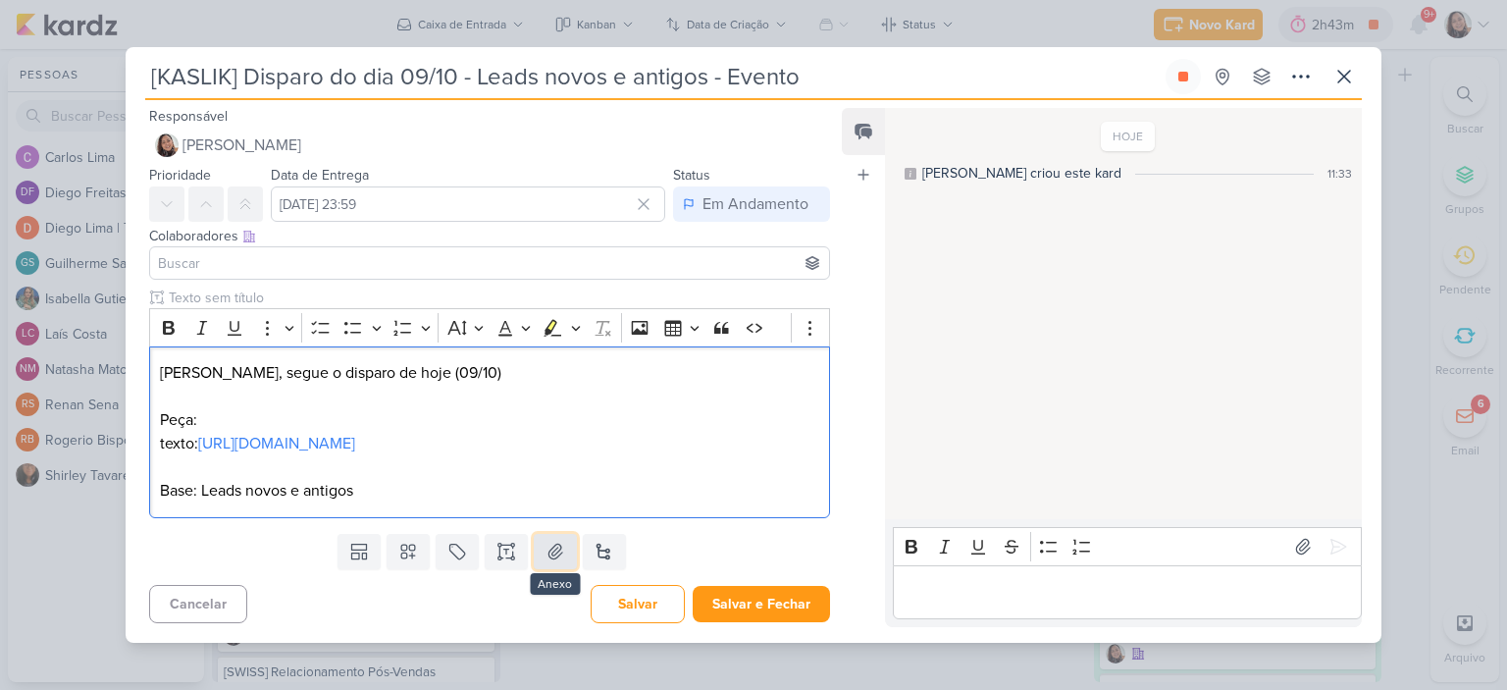
click at [550, 561] on icon at bounding box center [556, 552] width 20 height 20
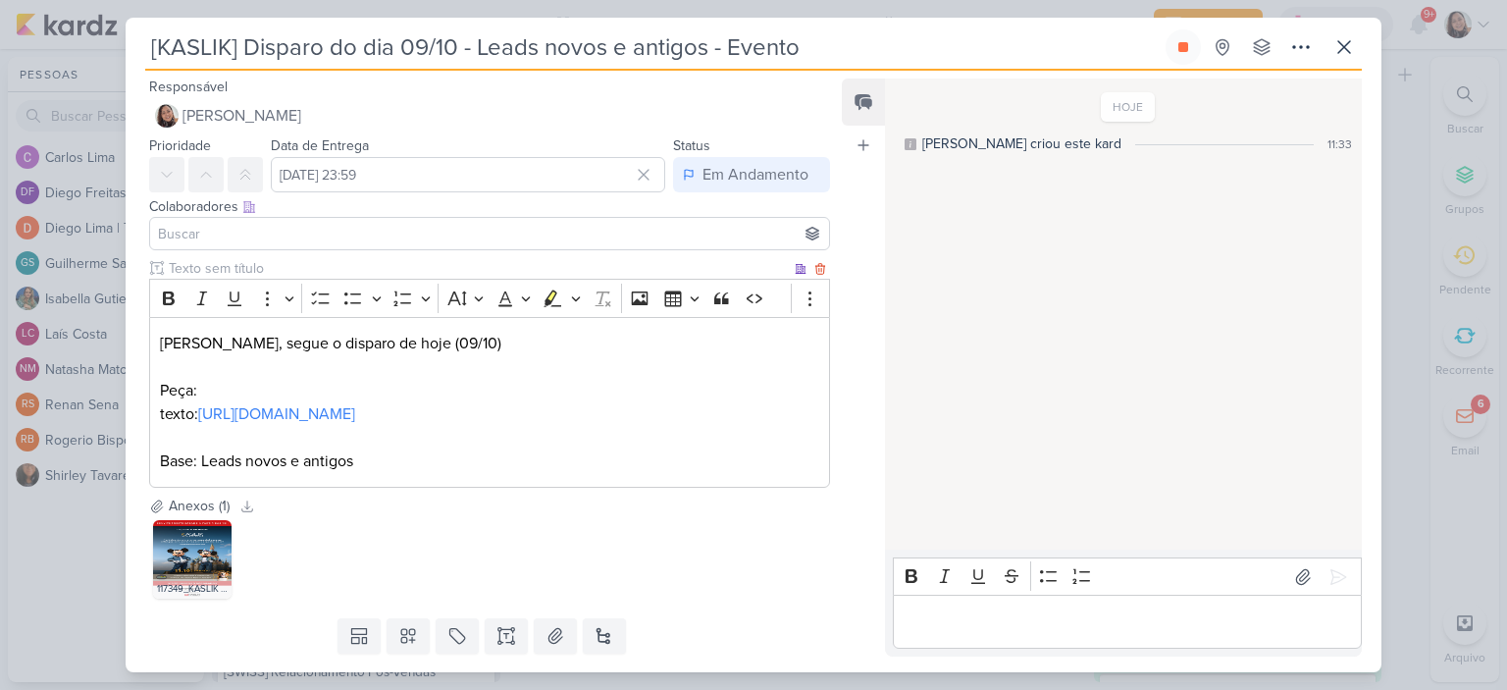
click at [367, 380] on p "[PERSON_NAME], segue o disparo de hoje (09/10) Peça:" at bounding box center [489, 367] width 659 height 71
click at [325, 240] on input at bounding box center [489, 234] width 671 height 24
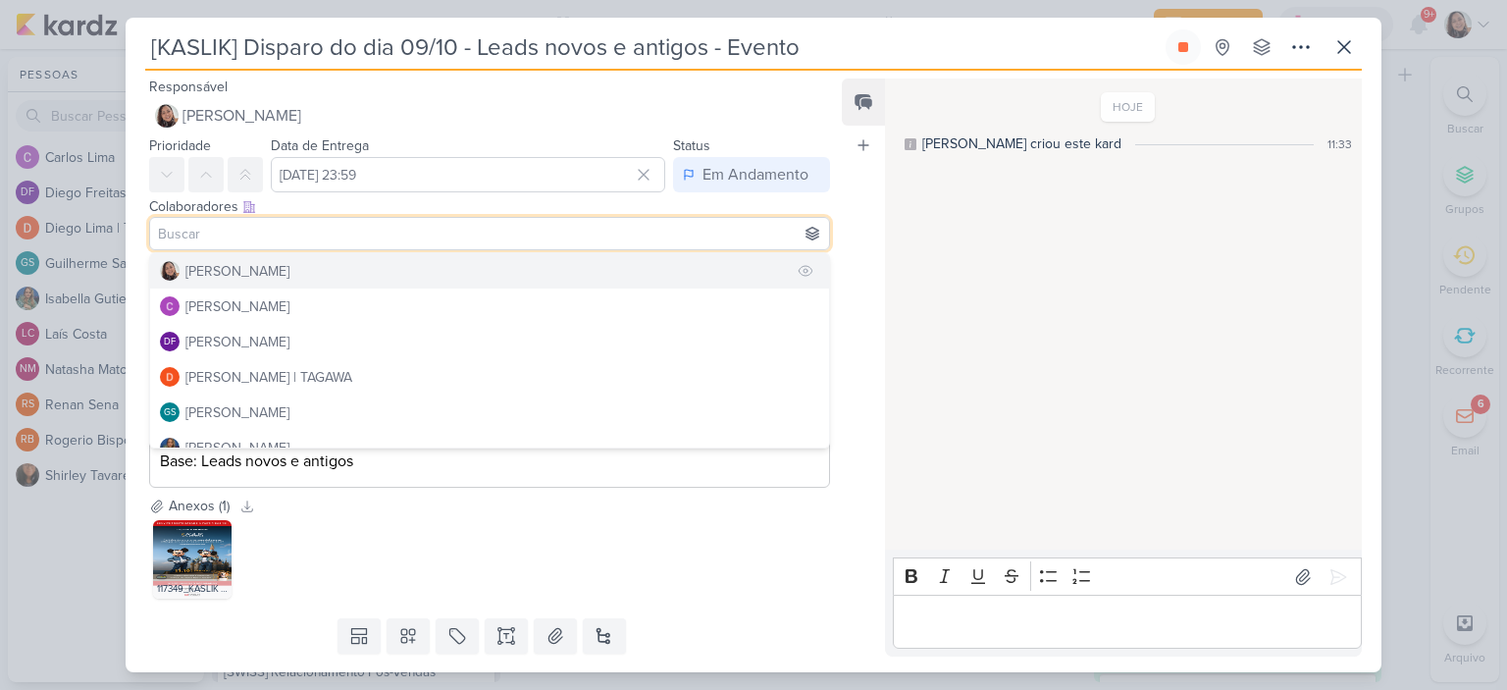
click at [267, 264] on div "[PERSON_NAME]" at bounding box center [237, 271] width 104 height 21
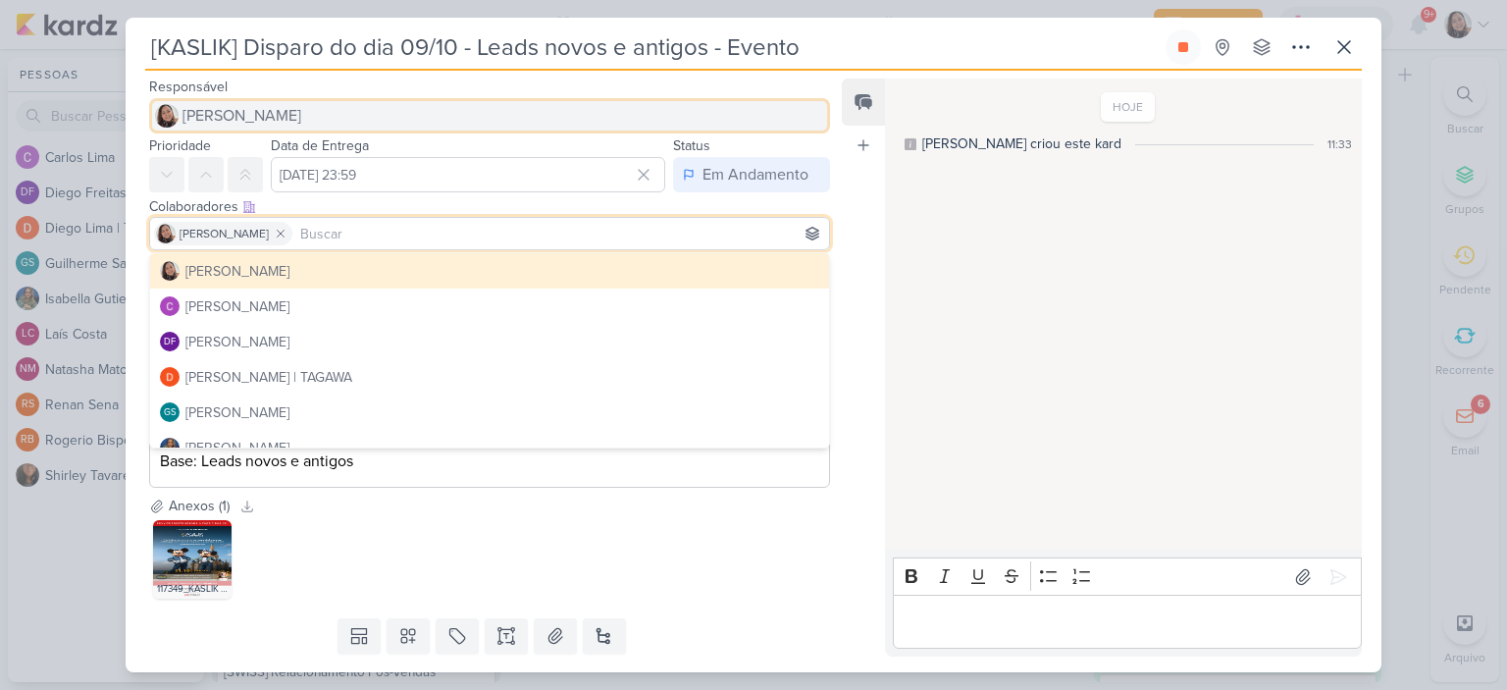
click at [310, 118] on button "[PERSON_NAME]" at bounding box center [489, 115] width 681 height 35
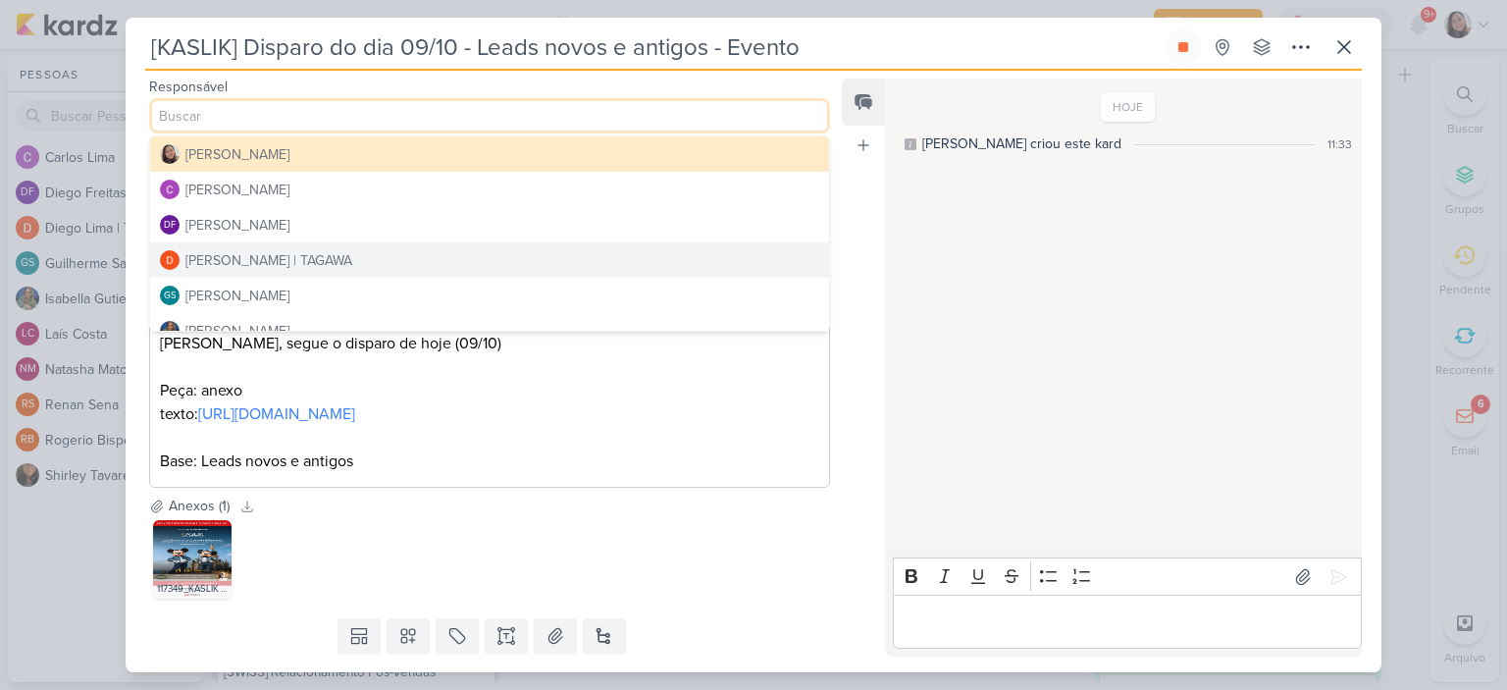
click at [301, 255] on div "[PERSON_NAME] | TAGAWA" at bounding box center [268, 260] width 167 height 21
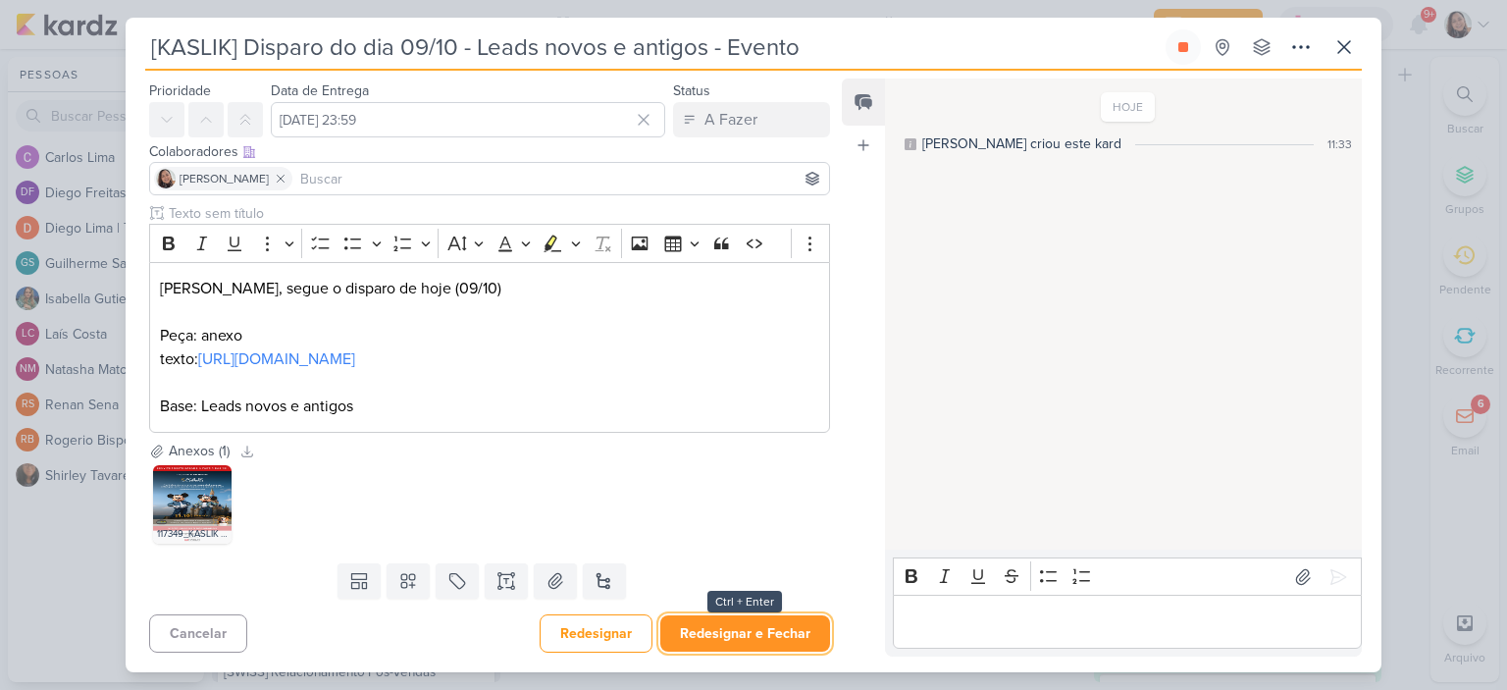
click at [742, 634] on button "Redesignar e Fechar" at bounding box center [745, 633] width 170 height 36
